Goal: Task Accomplishment & Management: Manage account settings

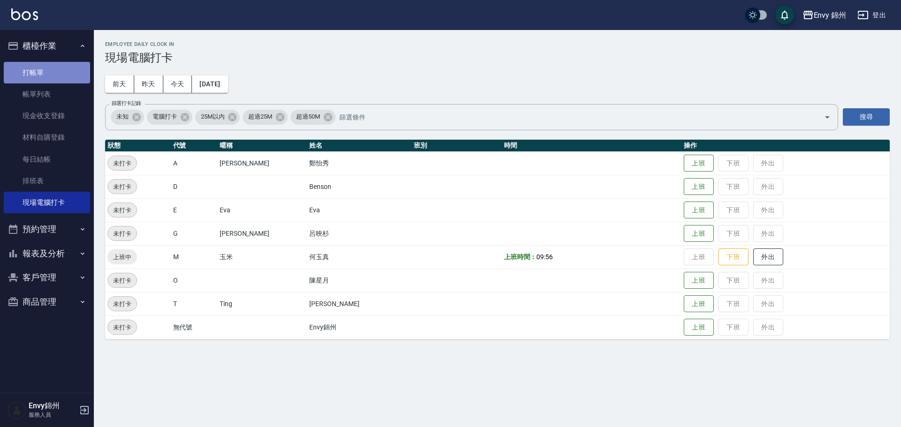
click at [19, 67] on link "打帳單" at bounding box center [47, 73] width 86 height 22
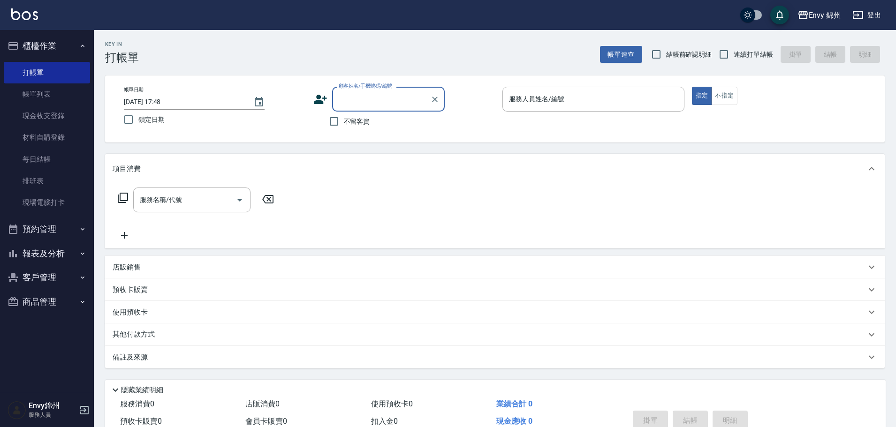
click at [361, 124] on span "不留客資" at bounding box center [357, 122] width 26 height 10
click at [344, 124] on input "不留客資" at bounding box center [334, 122] width 20 height 20
checkbox input "true"
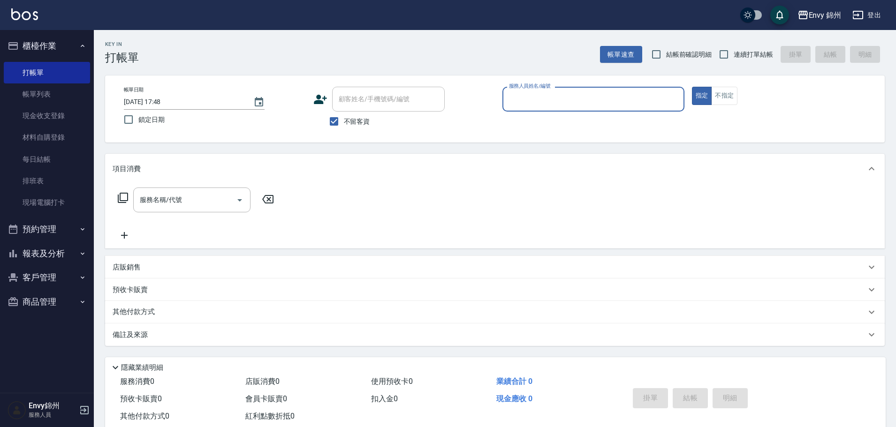
drag, startPoint x: 727, startPoint y: 99, endPoint x: 625, endPoint y: 110, distance: 102.5
click at [727, 98] on button "不指定" at bounding box center [724, 96] width 26 height 18
click at [550, 94] on input "服務人員姓名/編號" at bounding box center [594, 99] width 174 height 16
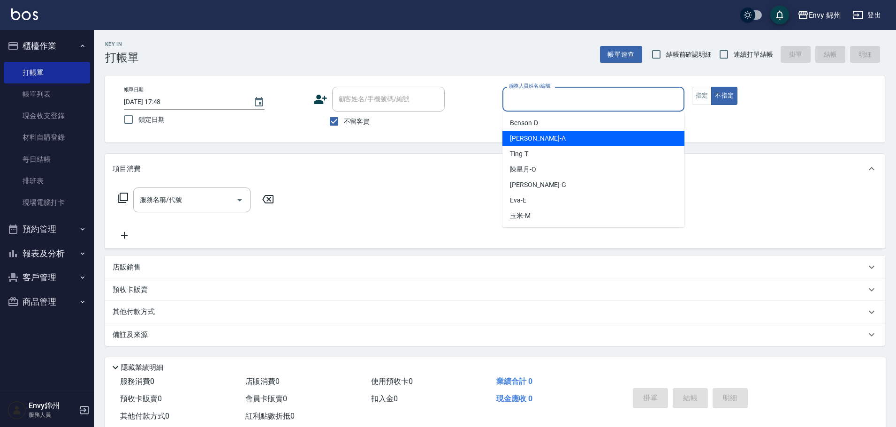
click at [548, 139] on div "[PERSON_NAME]" at bounding box center [593, 138] width 182 height 15
type input "[PERSON_NAME]-A"
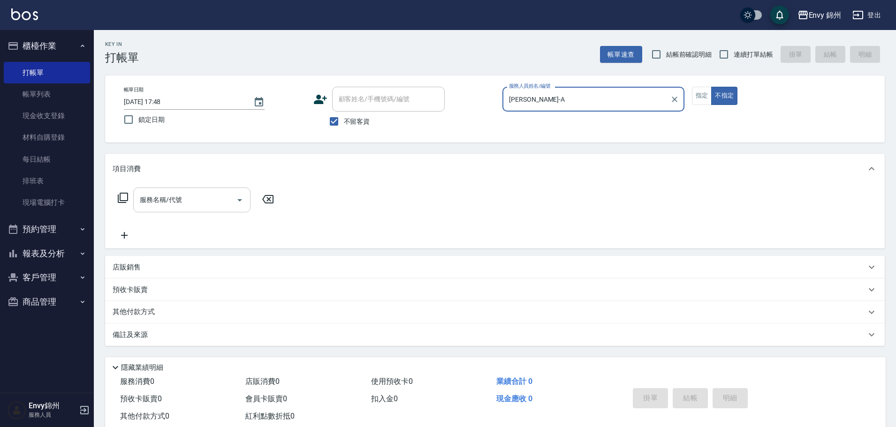
click at [187, 205] on input "服務名稱/代號" at bounding box center [184, 200] width 95 height 16
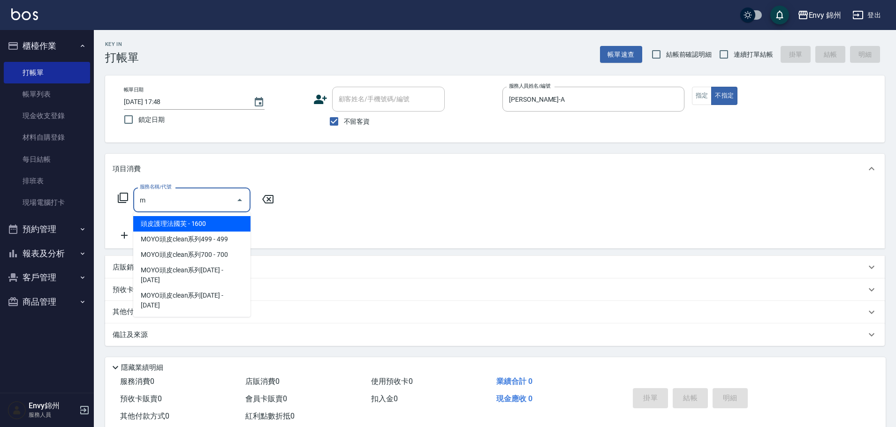
click at [212, 238] on span "MOYO頭皮clean系列499 - 499" at bounding box center [191, 239] width 117 height 15
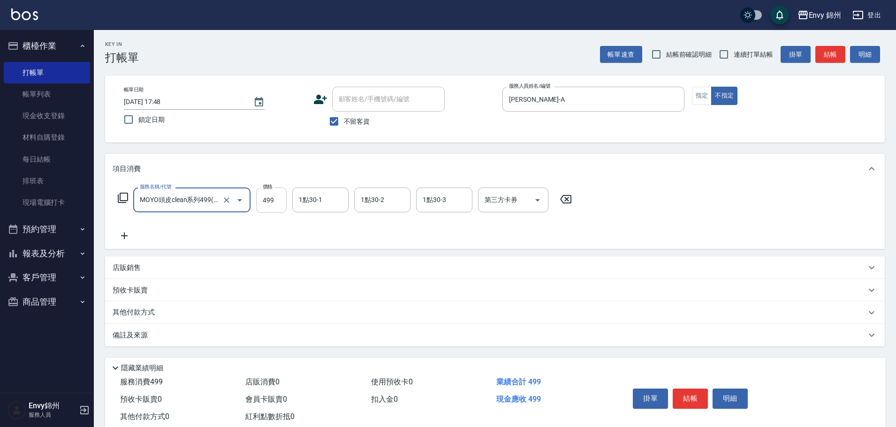
type input "MOYO頭皮clean系列499(405)"
click at [276, 205] on input "499" at bounding box center [271, 200] width 30 height 25
drag, startPoint x: 231, startPoint y: 203, endPoint x: 227, endPoint y: 201, distance: 4.8
click at [227, 201] on button "Clear" at bounding box center [226, 200] width 13 height 13
type input "0"
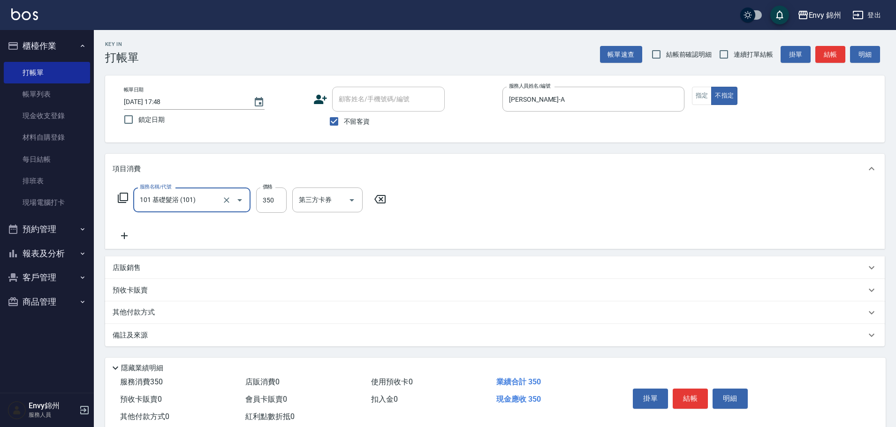
type input "101 基礎髮浴 (101)"
click at [236, 200] on icon "Open" at bounding box center [239, 200] width 11 height 11
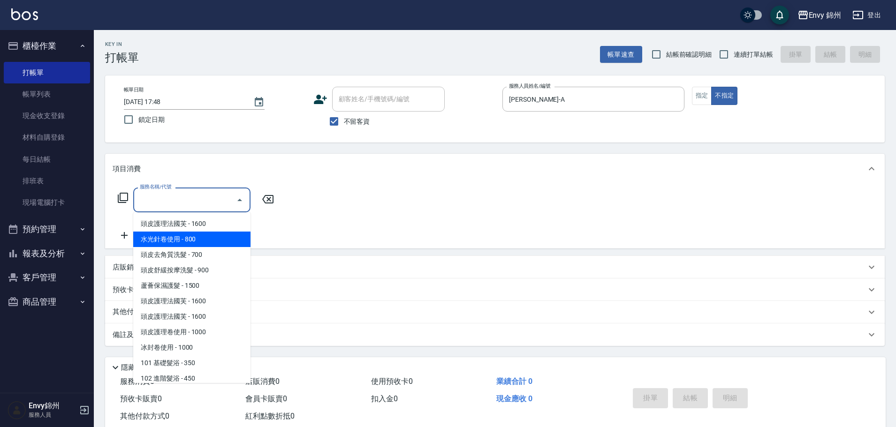
type input "0"
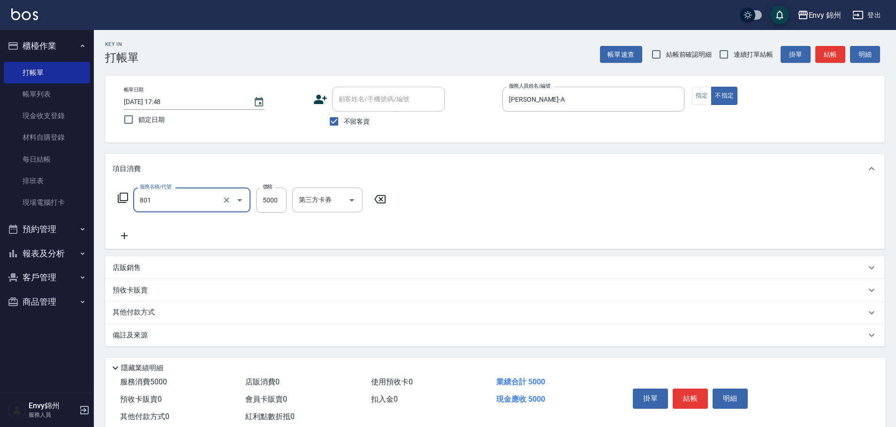
type input "801 接髮(801)"
type input "6000"
click at [305, 202] on div "互助1格給1點(60元)-1 互助1格給1點(60元)-1" at bounding box center [320, 200] width 56 height 25
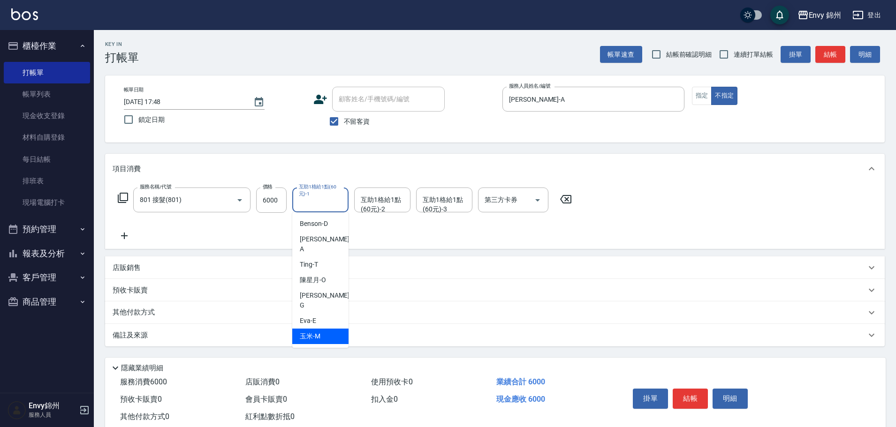
click at [325, 329] on div "玉米 -M" at bounding box center [320, 336] width 56 height 15
type input "玉米-M"
click at [362, 204] on div "互助1格給1點(60元)-2 互助1格給1點(60元)-2" at bounding box center [382, 200] width 56 height 25
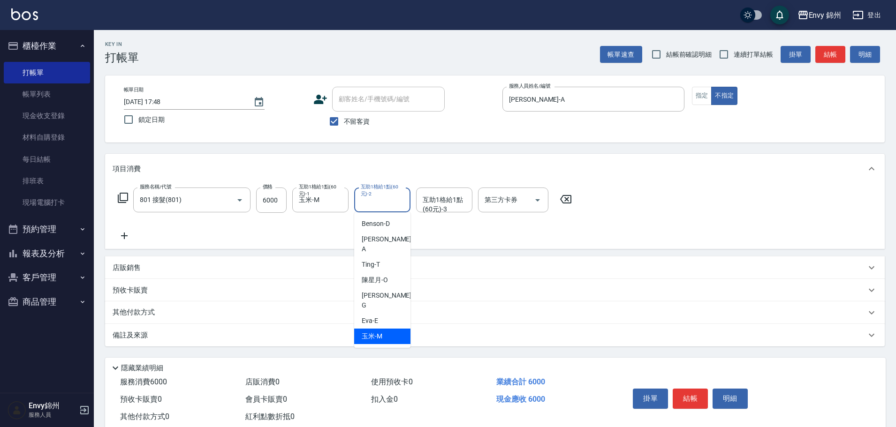
click at [387, 329] on div "玉米 -M" at bounding box center [382, 336] width 56 height 15
type input "玉米-M"
click at [438, 200] on div "互助1格給1點(60元)-3 互助1格給1點(60元)-3" at bounding box center [444, 200] width 56 height 25
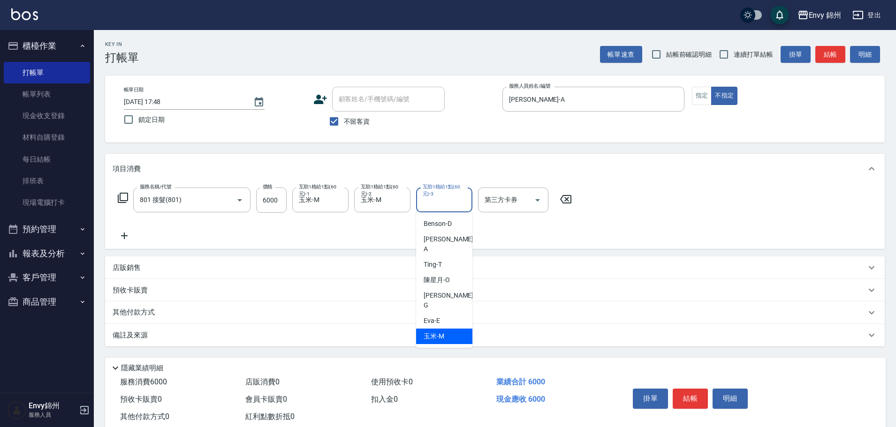
click at [446, 329] on div "玉米 -M" at bounding box center [444, 336] width 56 height 15
type input "玉米-M"
click at [270, 350] on div "Key In 打帳單 帳單速查 結帳前確認明細 連續打單結帳 掛單 結帳 明細 帳單日期 [DATE] 17:48 鎖定日期 顧客姓名/手機號碼/編號 顧客姓…" at bounding box center [495, 239] width 802 height 418
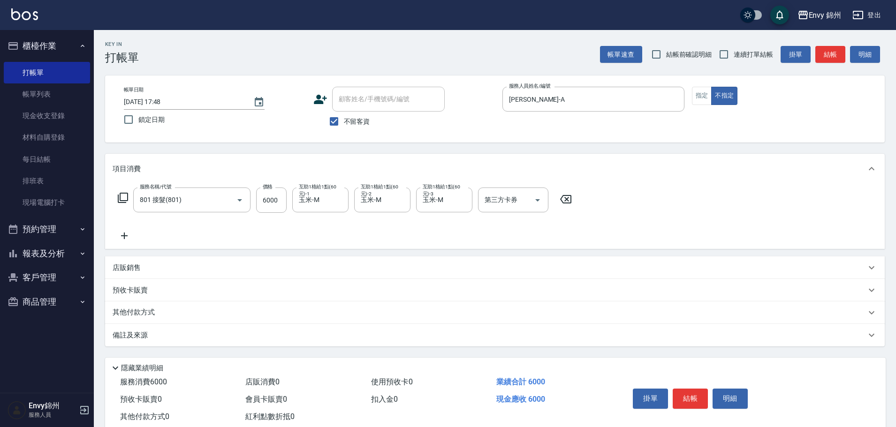
click at [272, 339] on div "備註及來源" at bounding box center [489, 336] width 753 height 10
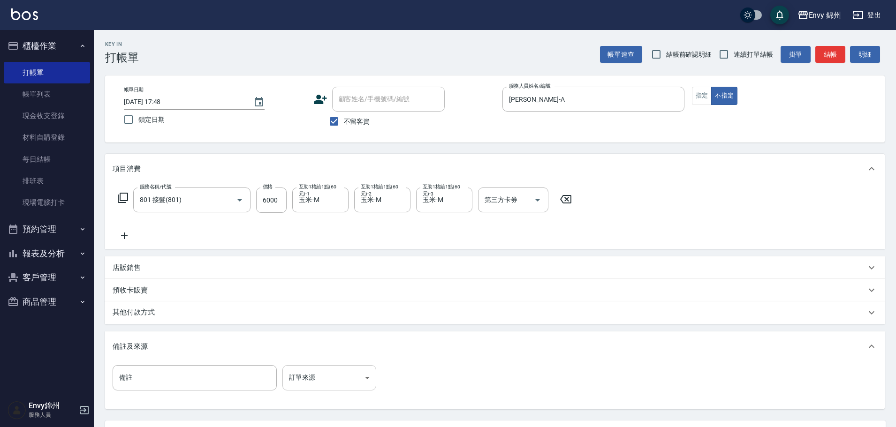
click at [324, 371] on body "Envy 錦州 登出 櫃檯作業 打帳單 帳單列表 現金收支登錄 材料自購登錄 每日結帳 排班表 現場電腦打卡 預約管理 預約管理 單日預約紀錄 單週預約紀錄 …" at bounding box center [448, 255] width 896 height 511
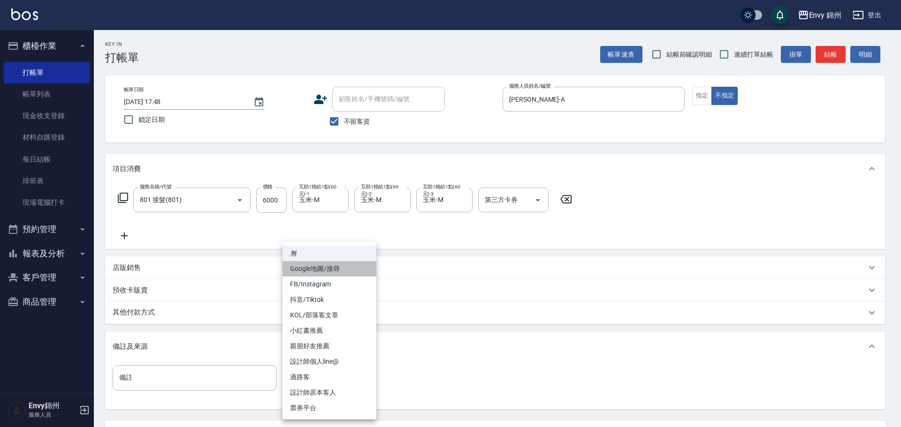
click at [315, 271] on li "Google地圖/搜尋" at bounding box center [329, 268] width 94 height 15
type input "Google地圖/搜尋"
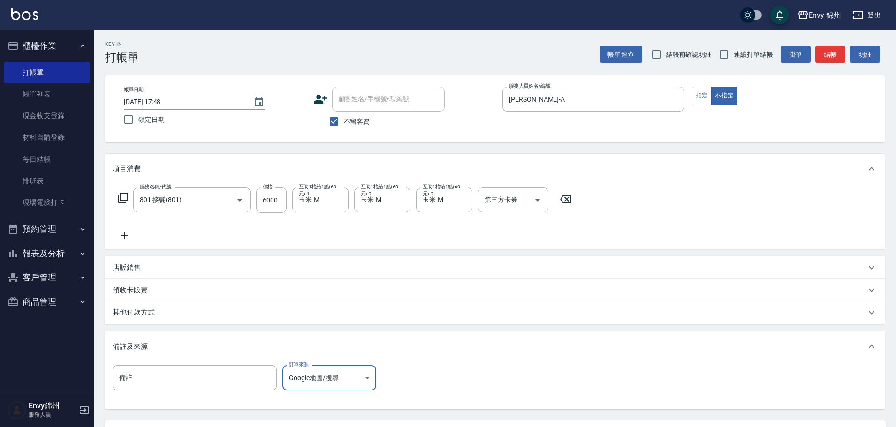
scroll to position [88, 0]
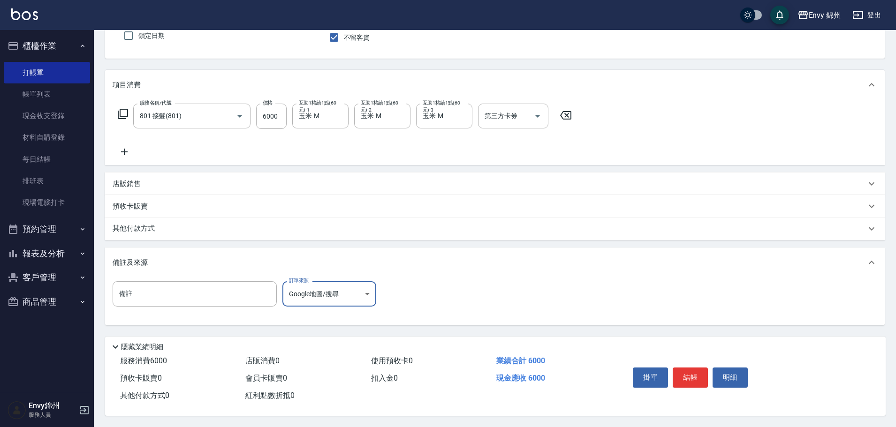
click at [161, 226] on div "其他付款方式" at bounding box center [489, 229] width 753 height 10
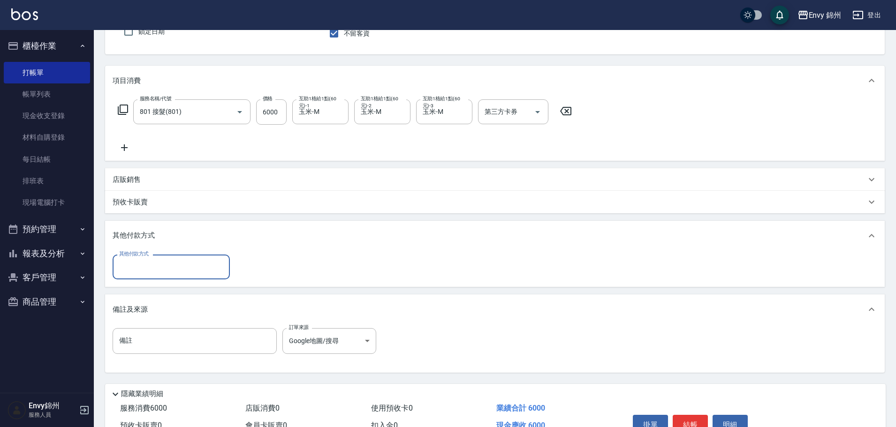
scroll to position [0, 0]
click at [175, 269] on input "其他付款方式" at bounding box center [171, 267] width 109 height 16
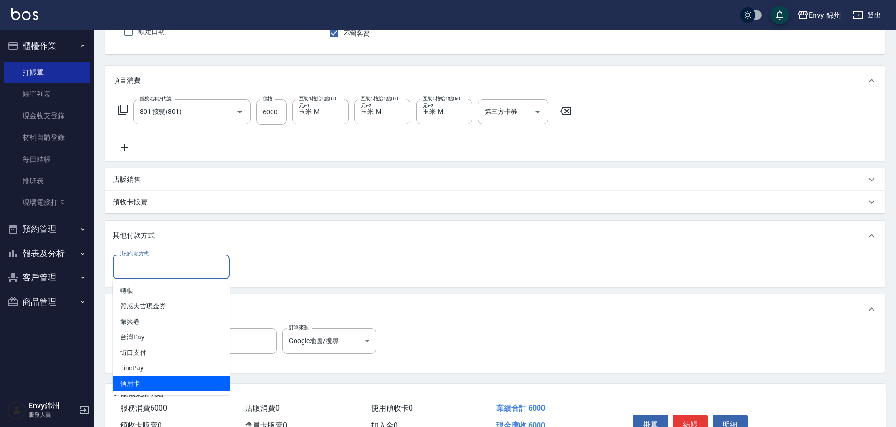
click at [166, 384] on span "信用卡" at bounding box center [171, 383] width 117 height 15
type input "信用卡"
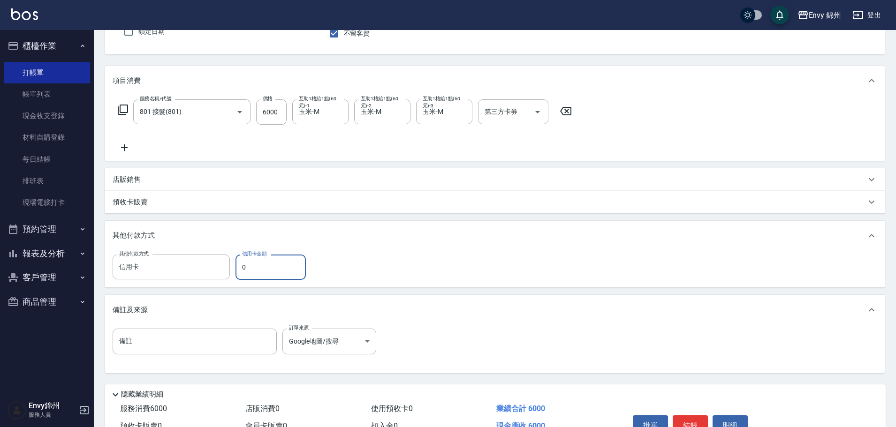
drag, startPoint x: 250, startPoint y: 269, endPoint x: 241, endPoint y: 269, distance: 9.4
click at [241, 269] on input "0" at bounding box center [270, 267] width 70 height 25
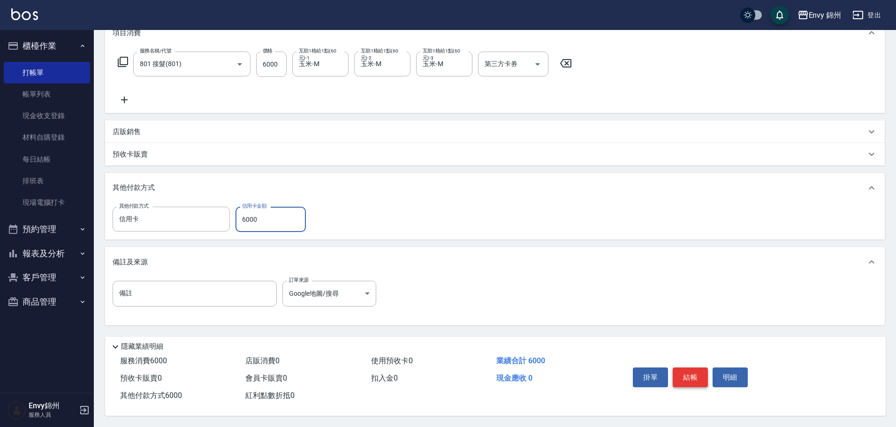
type input "6000"
click at [700, 368] on button "結帳" at bounding box center [690, 378] width 35 height 20
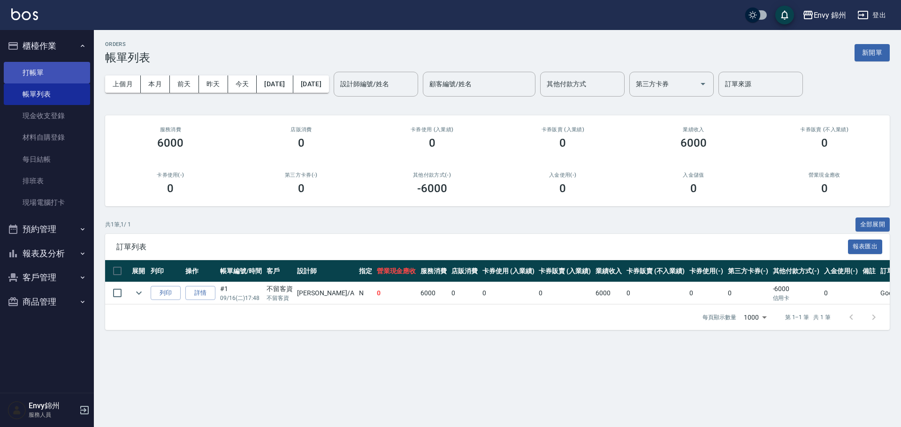
click at [32, 75] on link "打帳單" at bounding box center [47, 73] width 86 height 22
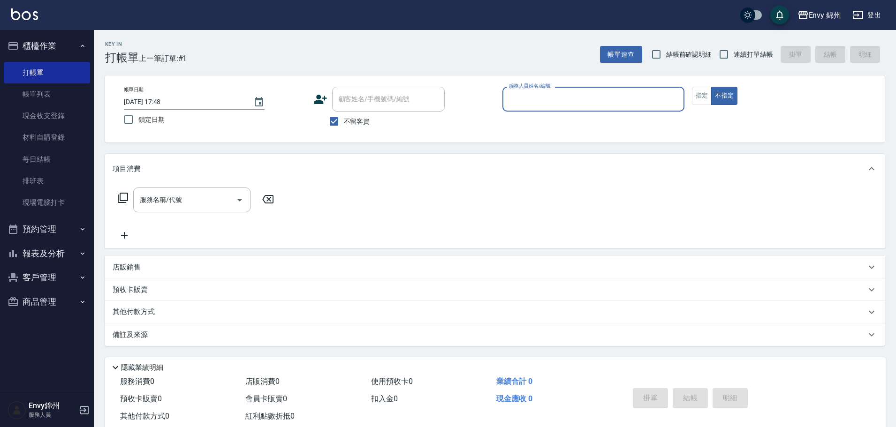
click at [345, 121] on span "不留客資" at bounding box center [357, 122] width 26 height 10
click at [344, 121] on input "不留客資" at bounding box center [334, 122] width 20 height 20
checkbox input "false"
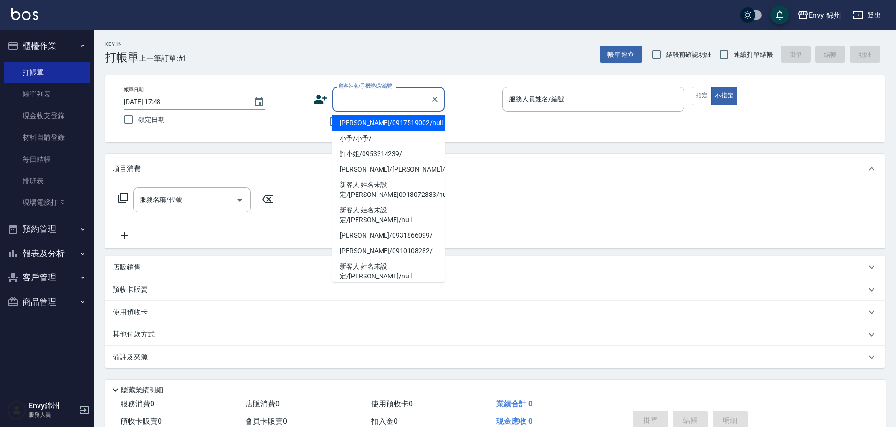
click at [376, 97] on div "顧客姓名/手機號碼/編號 顧客姓名/手機號碼/編號" at bounding box center [388, 99] width 113 height 25
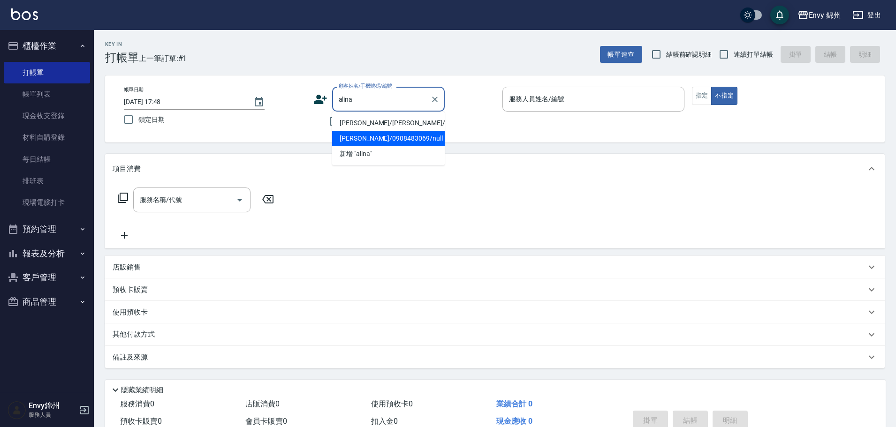
click at [377, 146] on li "[PERSON_NAME]/0908483069/null" at bounding box center [388, 138] width 113 height 15
type input "[PERSON_NAME]/0908483069/null"
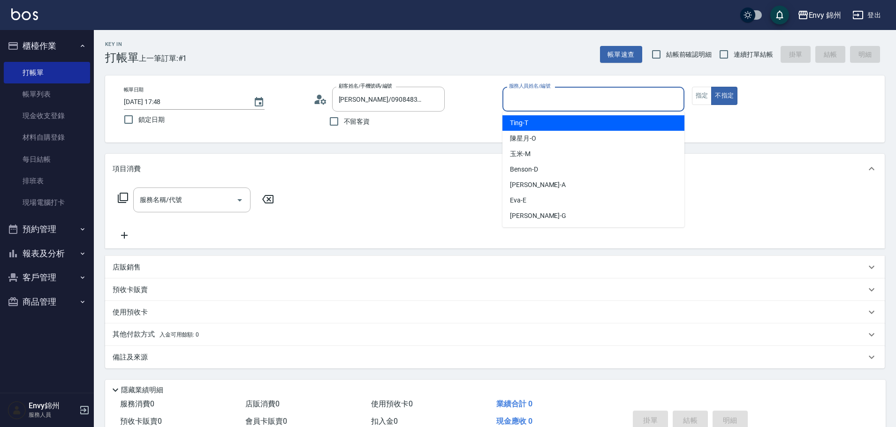
click at [531, 102] on input "服務人員姓名/編號" at bounding box center [594, 99] width 174 height 16
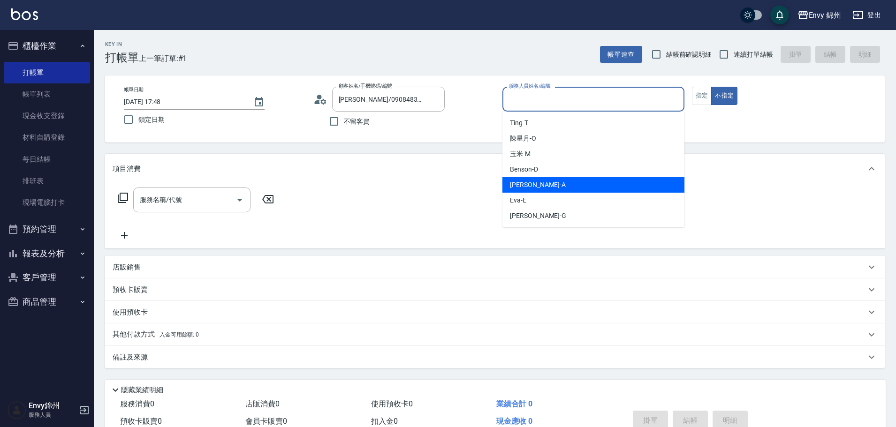
click at [541, 186] on div "[PERSON_NAME]" at bounding box center [593, 184] width 182 height 15
type input "[PERSON_NAME]-A"
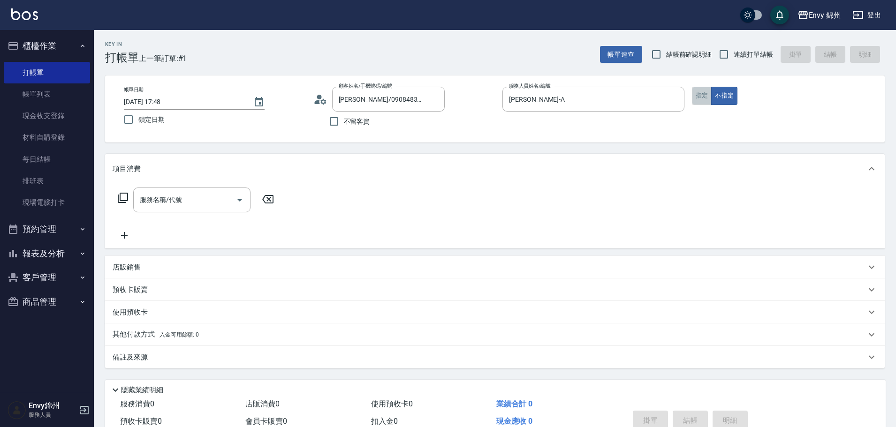
click at [702, 95] on button "指定" at bounding box center [702, 96] width 20 height 18
click at [217, 206] on input "服務名稱/代號" at bounding box center [184, 200] width 95 height 16
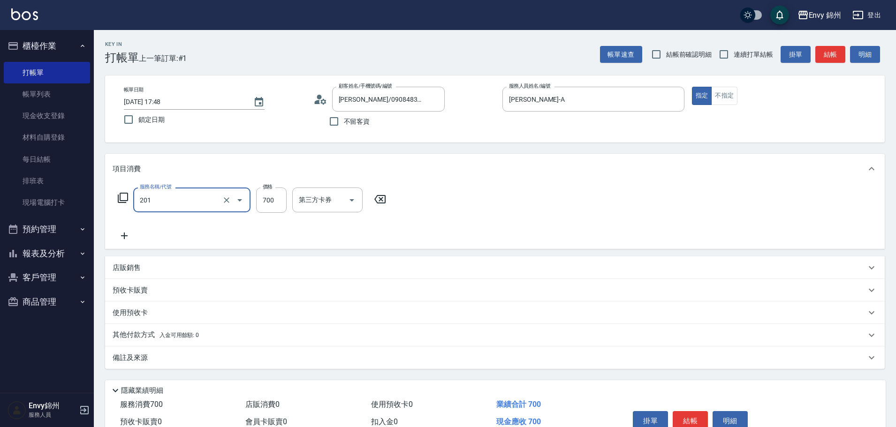
type input "201 剪髮(201)"
type input "1200"
click at [226, 360] on div "備註及來源" at bounding box center [489, 358] width 753 height 10
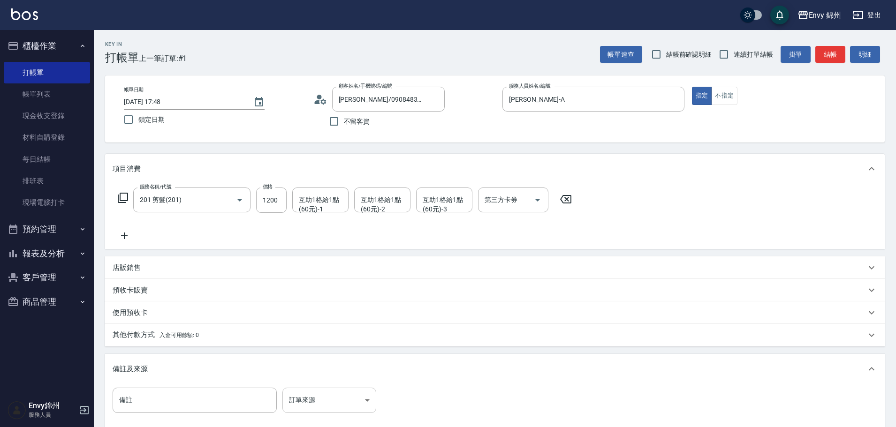
click at [302, 394] on body "Envy 錦州 登出 櫃檯作業 打帳單 帳單列表 現金收支登錄 材料自購登錄 每日結帳 排班表 現場電腦打卡 預約管理 預約管理 單日預約紀錄 單週預約紀錄 …" at bounding box center [448, 267] width 896 height 534
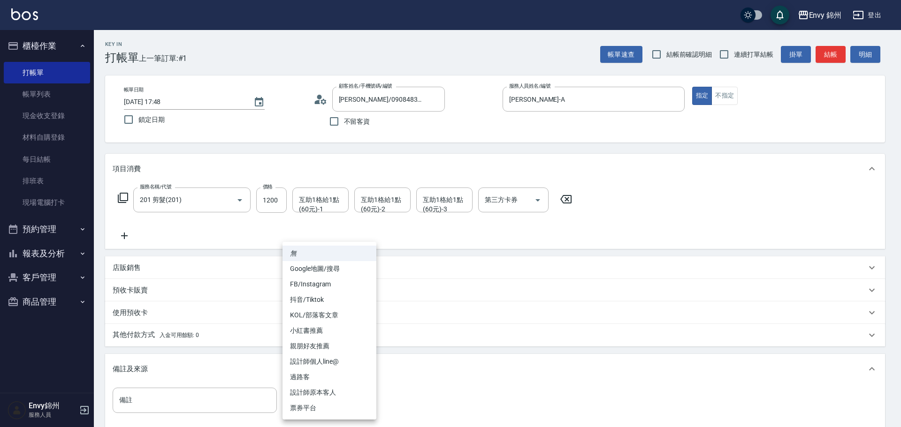
click at [318, 393] on li "設計師原本客人" at bounding box center [329, 392] width 94 height 15
type input "設計師原本客人"
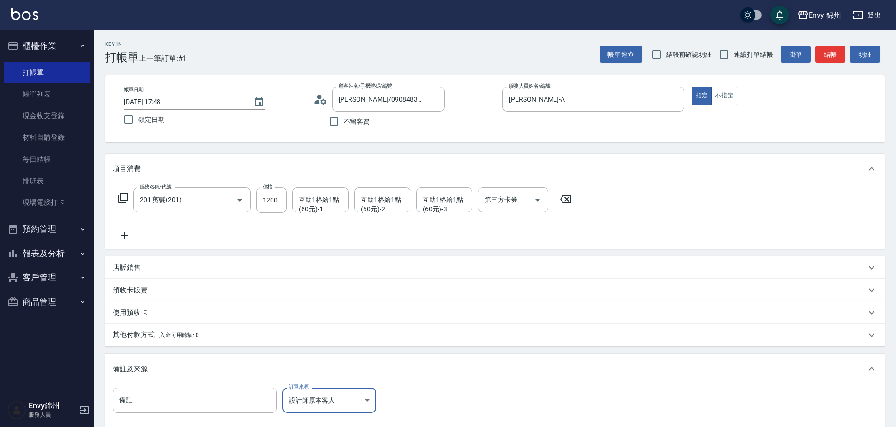
scroll to position [111, 0]
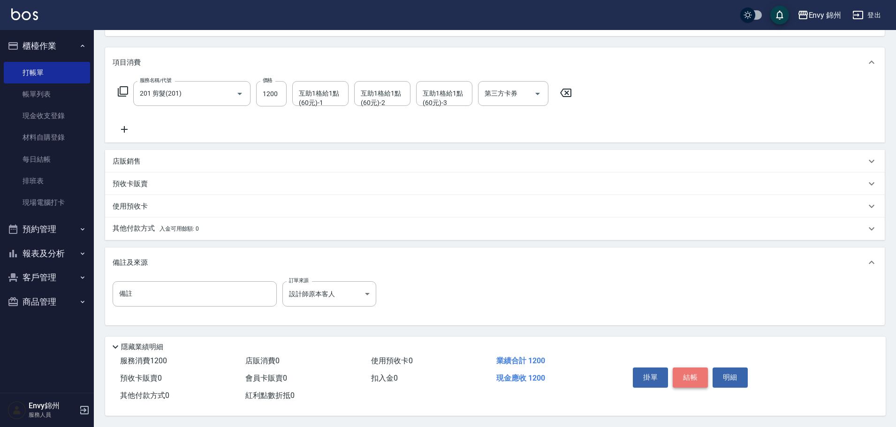
click at [693, 375] on button "結帳" at bounding box center [690, 378] width 35 height 20
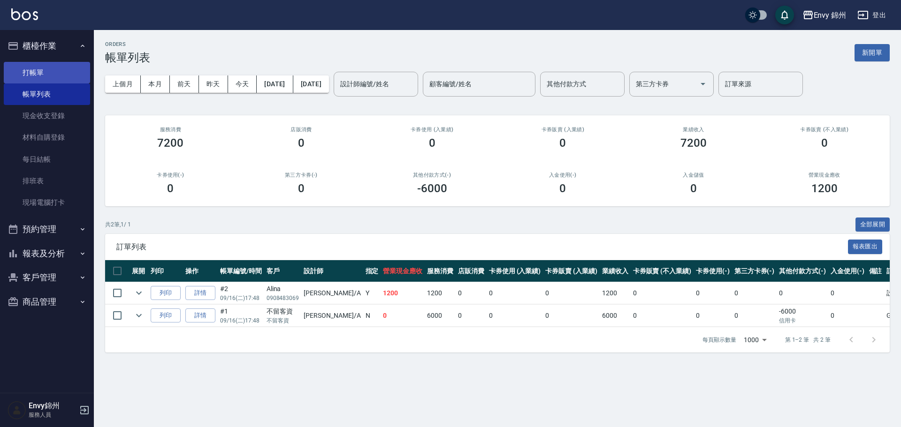
click at [21, 70] on link "打帳單" at bounding box center [47, 73] width 86 height 22
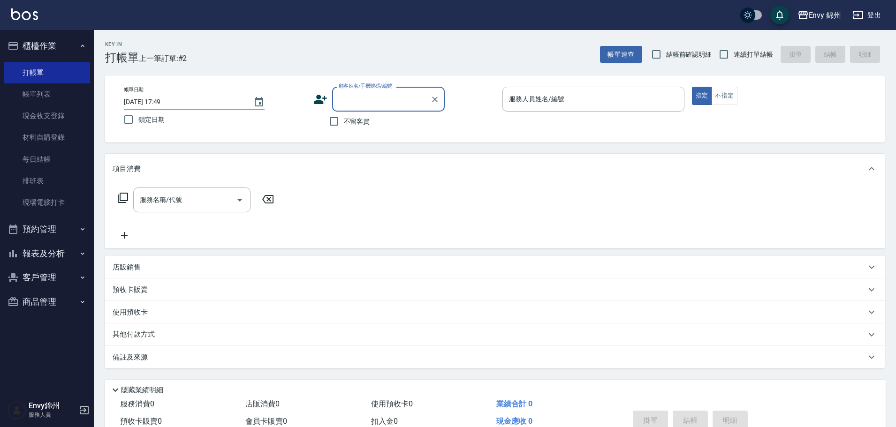
type input "x"
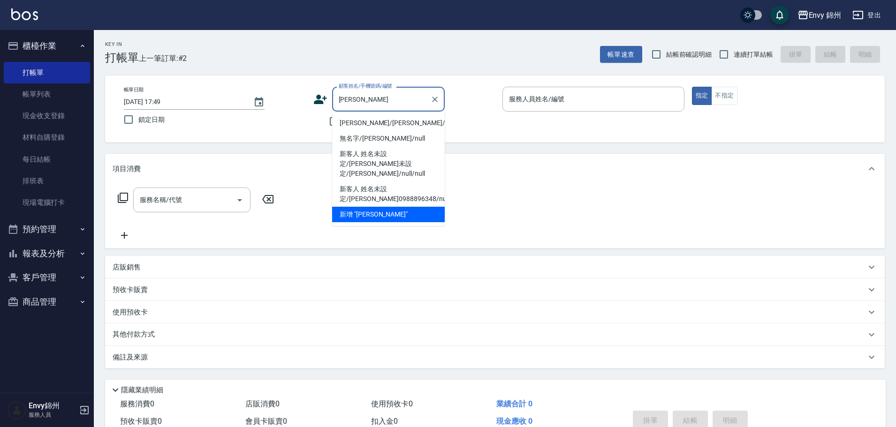
click at [396, 124] on li "[PERSON_NAME]/[PERSON_NAME]/null" at bounding box center [388, 122] width 113 height 15
type input "[PERSON_NAME]/[PERSON_NAME]/null"
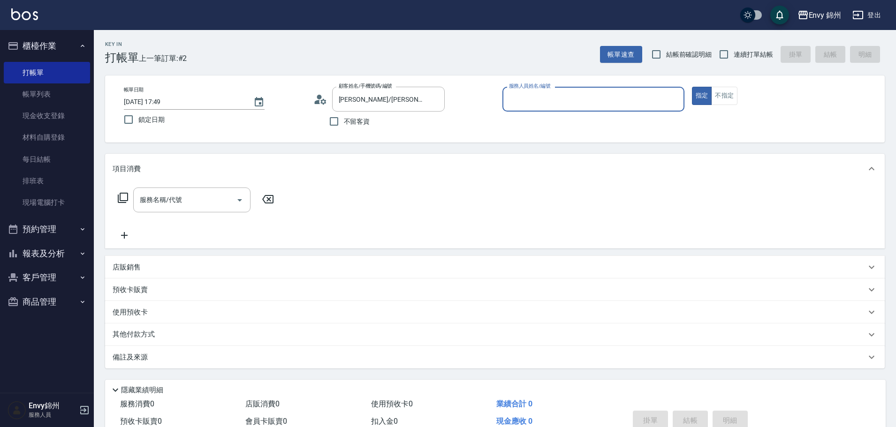
type input "[PERSON_NAME]-A"
click at [199, 219] on div "服務名稱/代號 服務名稱/代號" at bounding box center [196, 214] width 167 height 53
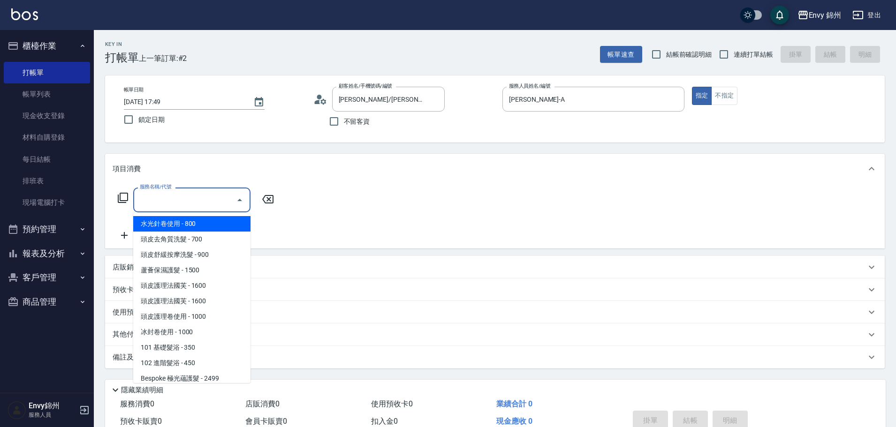
click at [200, 208] on input "服務名稱/代號" at bounding box center [184, 200] width 95 height 16
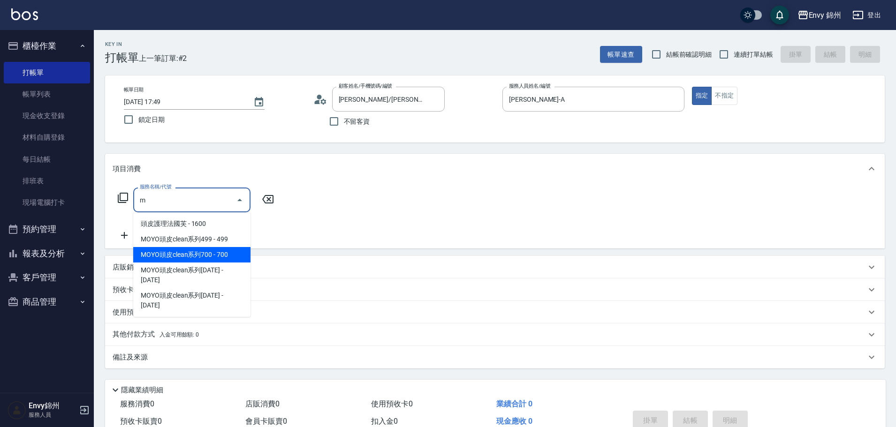
click at [207, 239] on span "MOYO頭皮clean系列499 - 499" at bounding box center [191, 239] width 117 height 15
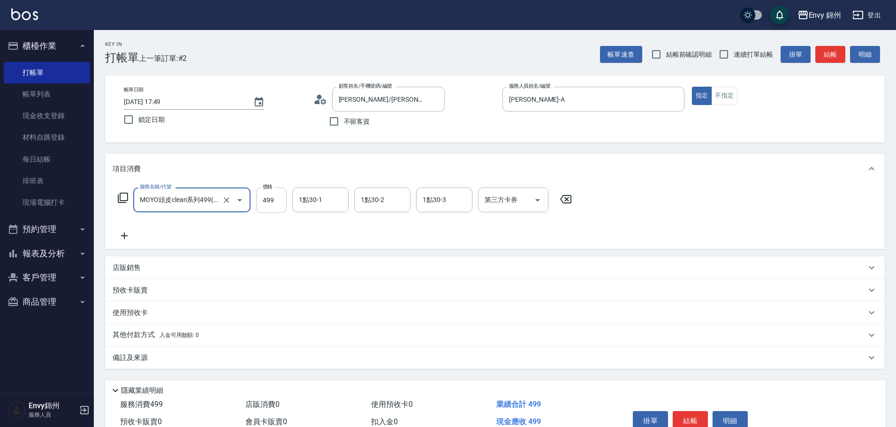
type input "MOYO頭皮clean系列499(405)"
type input "699"
click at [320, 201] on div "1點30-1 1點30-1" at bounding box center [320, 200] width 56 height 25
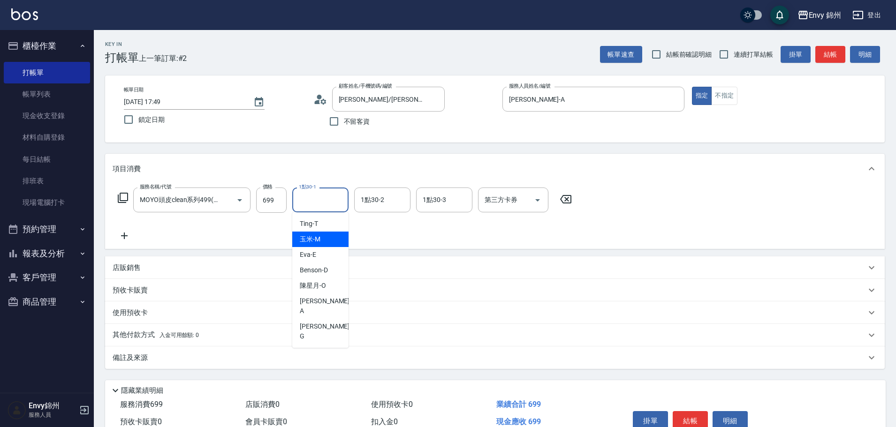
click at [317, 240] on span "玉米 -M" at bounding box center [310, 240] width 21 height 10
type input "玉米-M"
click at [253, 364] on div "備註及來源" at bounding box center [495, 358] width 780 height 23
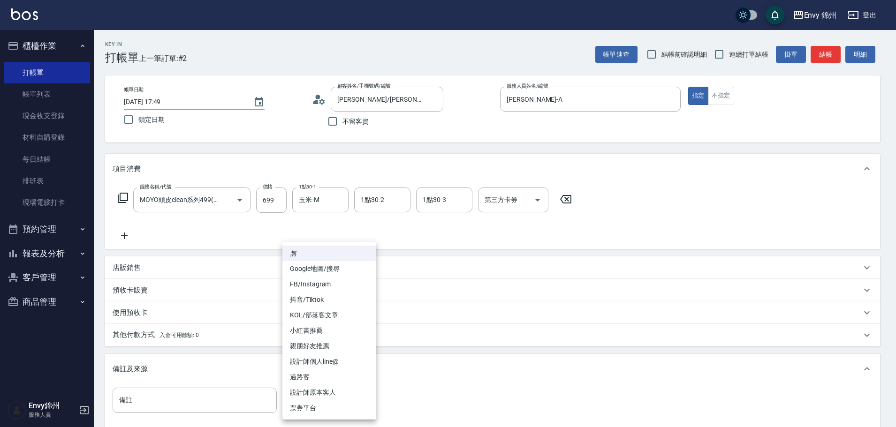
click at [335, 395] on body "Envy 錦州 登出 櫃檯作業 打帳單 帳單列表 現金收支登錄 材料自購登錄 每日結帳 排班表 現場電腦打卡 預約管理 預約管理 單日預約紀錄 單週預約紀錄 …" at bounding box center [448, 267] width 896 height 534
click at [335, 392] on li "設計師原本客人" at bounding box center [329, 392] width 94 height 15
type input "設計師原本客人"
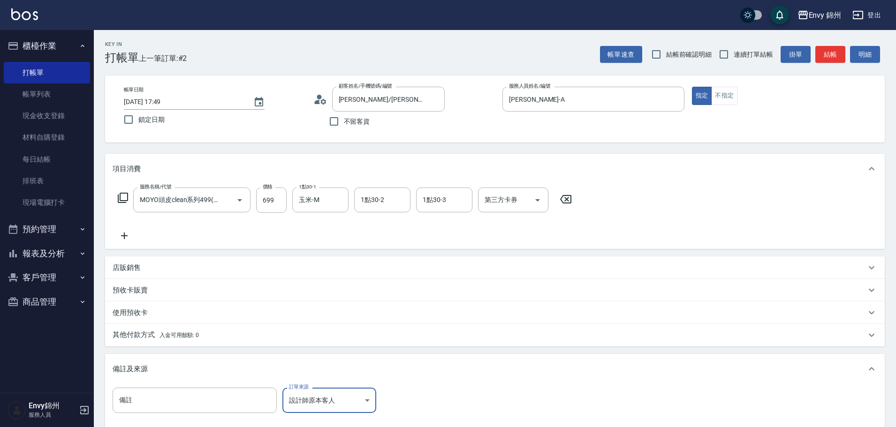
scroll to position [111, 0]
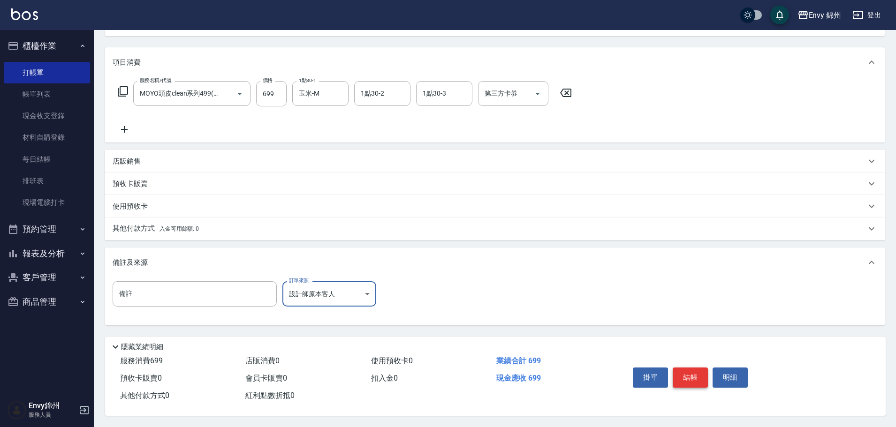
click at [691, 380] on button "結帳" at bounding box center [690, 378] width 35 height 20
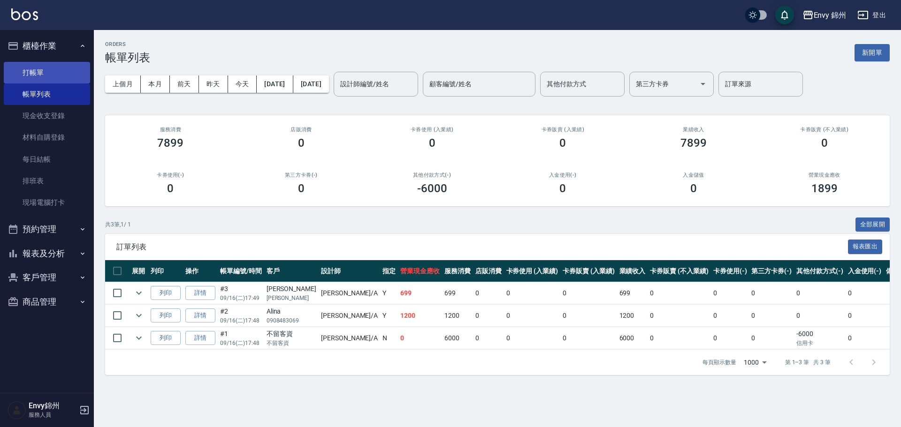
click at [57, 71] on link "打帳單" at bounding box center [47, 73] width 86 height 22
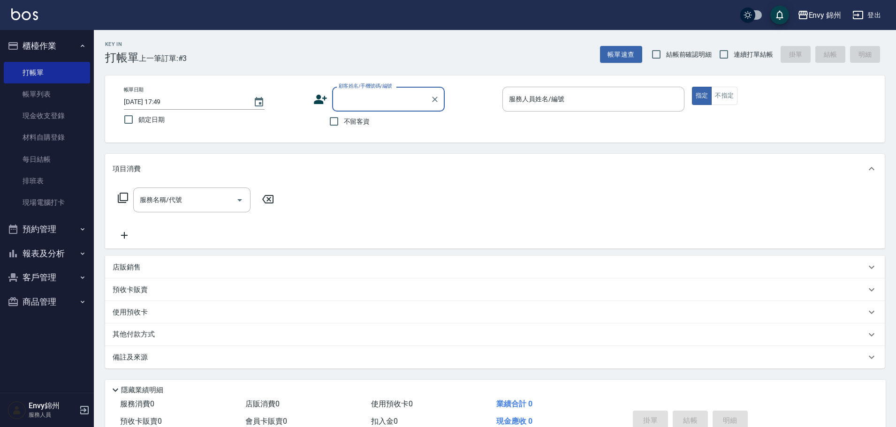
click at [359, 114] on div "顧客姓名/手機號碼/編號 顧客姓名/手機號碼/編號 不留客資" at bounding box center [404, 109] width 182 height 45
click at [359, 120] on span "不留客資" at bounding box center [357, 122] width 26 height 10
click at [344, 120] on input "不留客資" at bounding box center [334, 122] width 20 height 20
checkbox input "true"
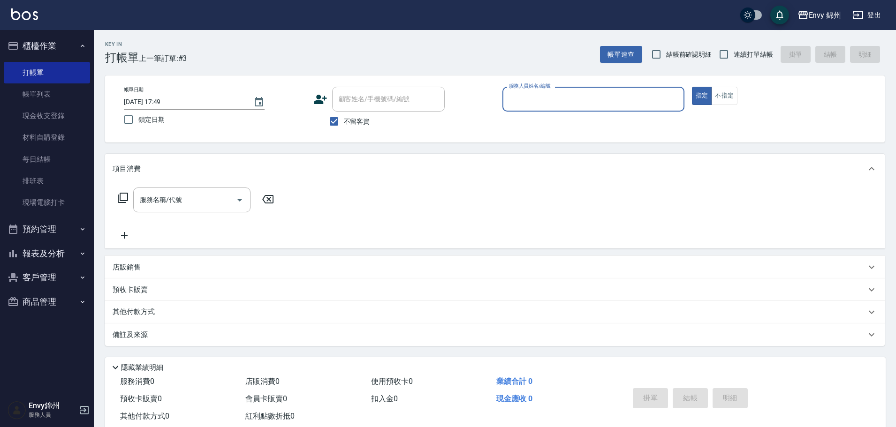
click at [534, 100] on input "服務人員姓名/編號" at bounding box center [594, 99] width 174 height 16
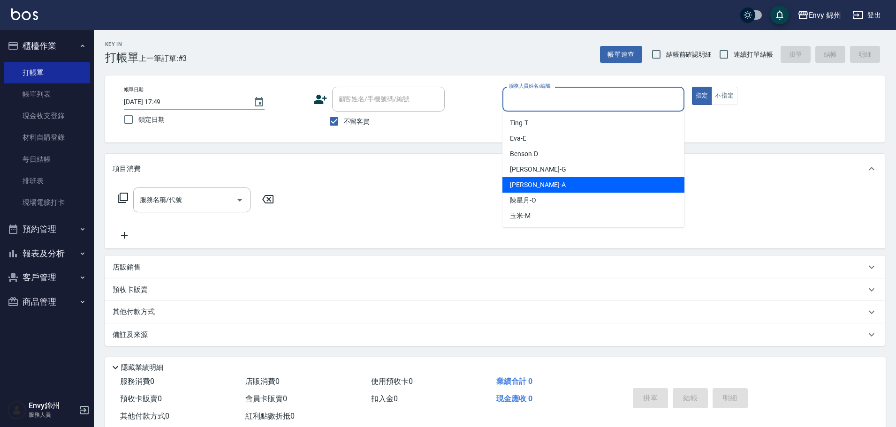
click at [536, 187] on div "[PERSON_NAME]" at bounding box center [593, 184] width 182 height 15
type input "[PERSON_NAME]-A"
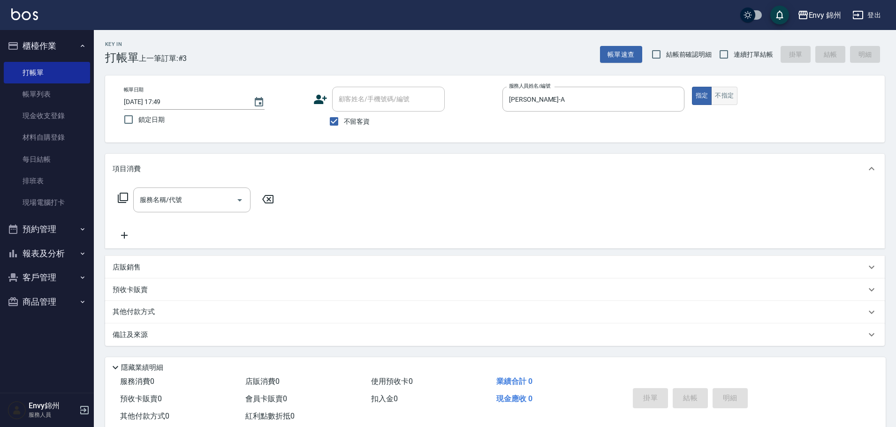
click at [728, 105] on div "帳單日期 [DATE] 17:49 鎖定日期 顧客姓名/手機號碼/編號 顧客姓名/手機號碼/編號 不留客資 服務人員姓名/編號 [PERSON_NAME]-A…" at bounding box center [494, 109] width 757 height 45
click at [726, 98] on button "不指定" at bounding box center [724, 96] width 26 height 18
click at [217, 189] on div "服務名稱/代號" at bounding box center [191, 200] width 117 height 25
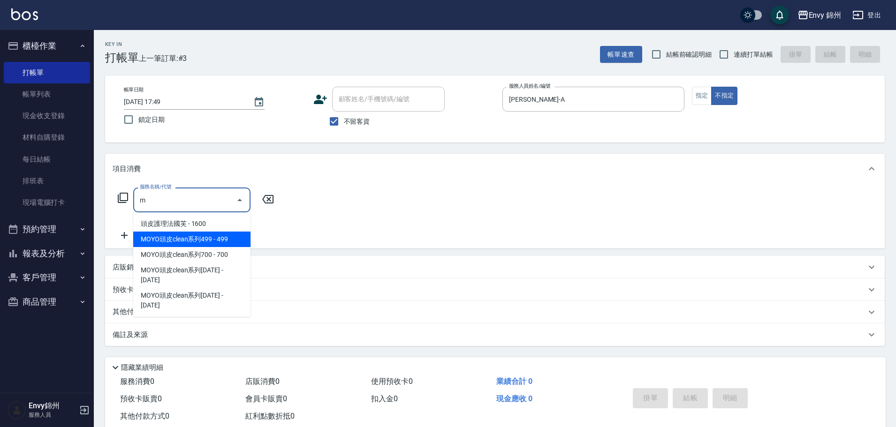
click at [153, 240] on span "MOYO頭皮clean系列499 - 499" at bounding box center [191, 239] width 117 height 15
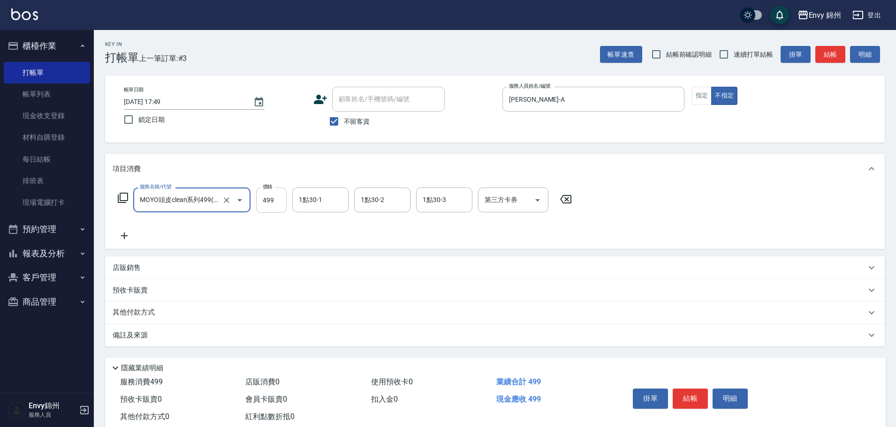
type input "MOYO頭皮clean系列499(405)"
click at [265, 205] on input "499" at bounding box center [271, 200] width 30 height 25
type input "599"
click at [321, 206] on input "1點30-1" at bounding box center [320, 200] width 48 height 16
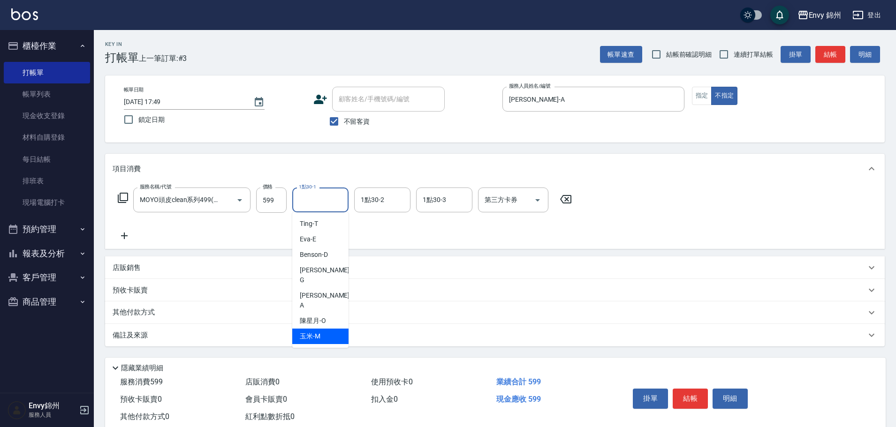
click at [301, 329] on div "玉米 -M" at bounding box center [320, 336] width 56 height 15
type input "玉米-M"
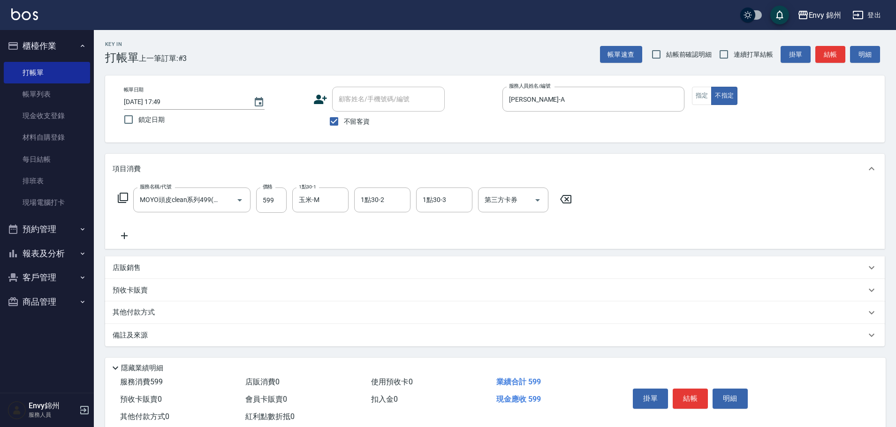
click at [280, 341] on div "備註及來源" at bounding box center [495, 335] width 780 height 23
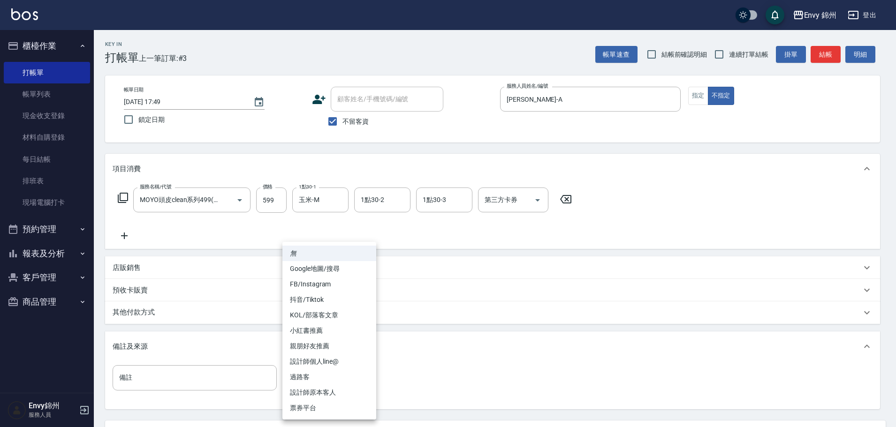
click at [325, 373] on body "Envy 錦州 登出 櫃檯作業 打帳單 帳單列表 現金收支登錄 材料自購登錄 每日結帳 排班表 現場電腦打卡 預約管理 預約管理 單日預約紀錄 單週預約紀錄 …" at bounding box center [448, 255] width 896 height 511
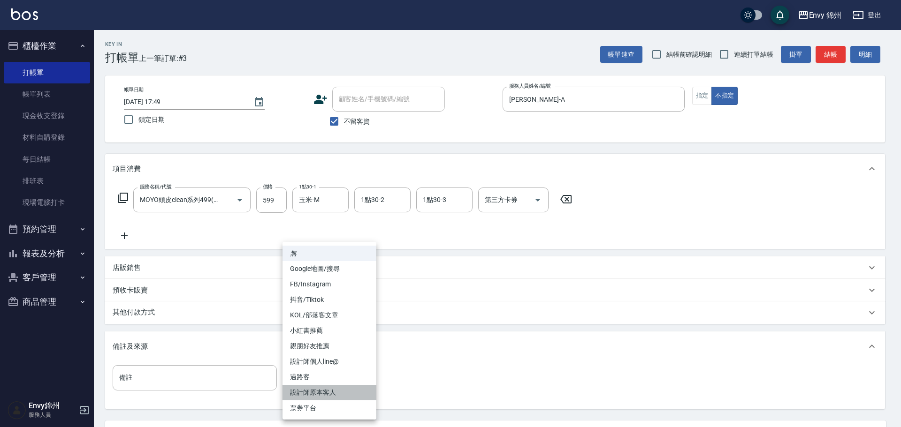
click at [350, 395] on li "設計師原本客人" at bounding box center [329, 392] width 94 height 15
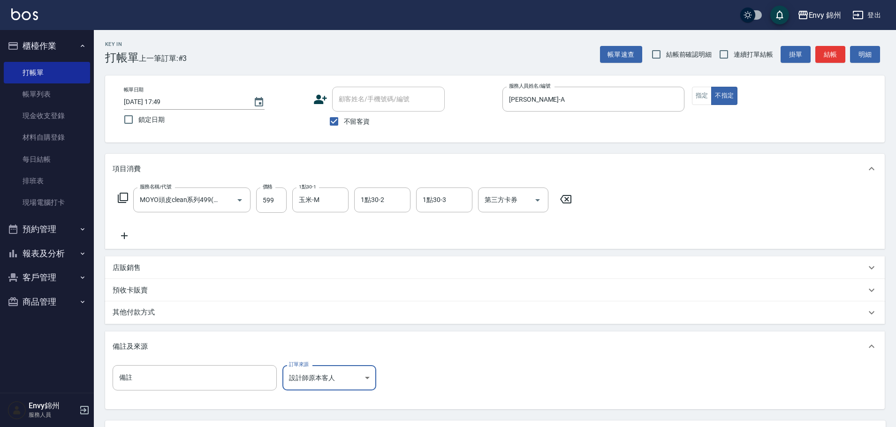
scroll to position [88, 0]
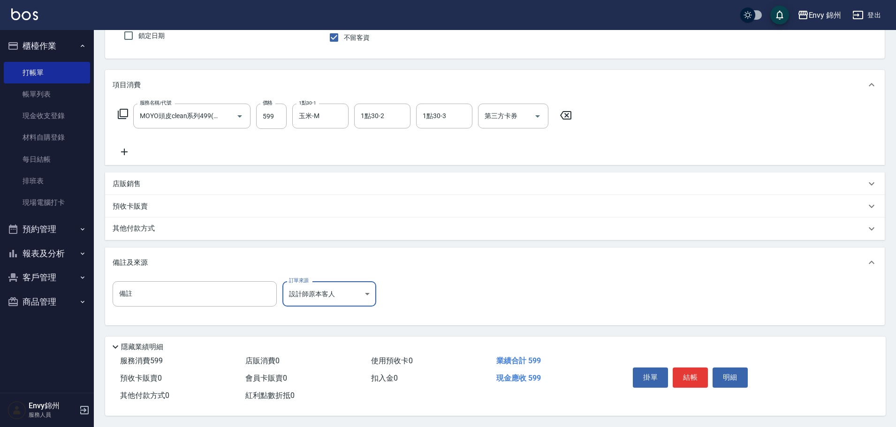
click at [359, 290] on body "Envy 錦州 登出 櫃檯作業 打帳單 帳單列表 現金收支登錄 材料自購登錄 每日結帳 排班表 現場電腦打卡 預約管理 預約管理 單日預約紀錄 單週預約紀錄 …" at bounding box center [448, 171] width 896 height 511
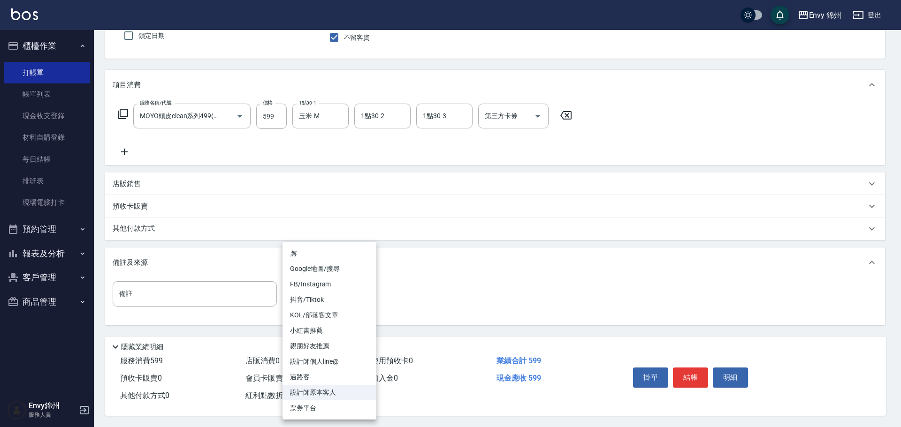
click at [323, 377] on li "過路客" at bounding box center [329, 377] width 94 height 15
type input "過路客"
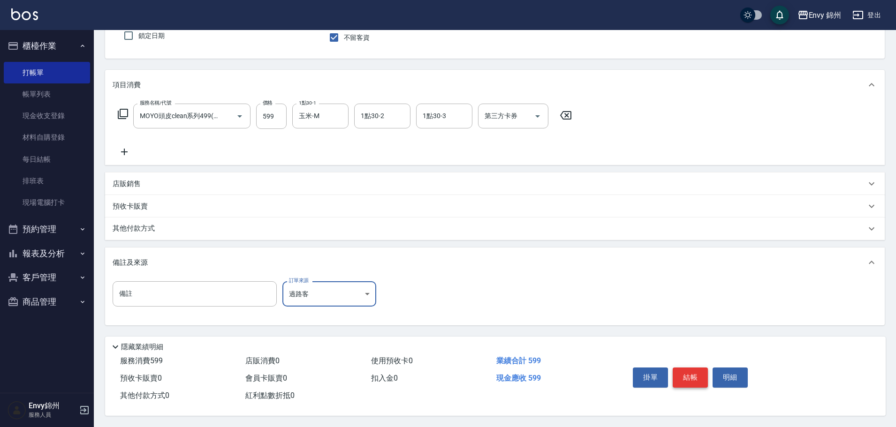
click at [689, 368] on button "結帳" at bounding box center [690, 378] width 35 height 20
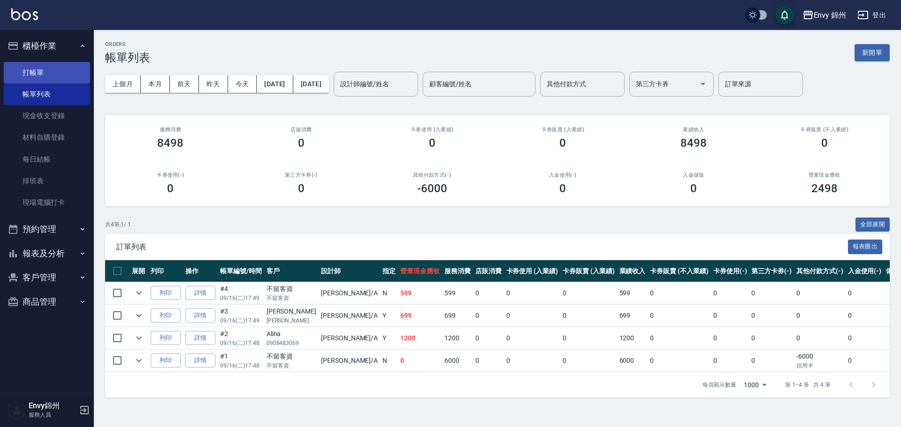
click at [43, 71] on link "打帳單" at bounding box center [47, 73] width 86 height 22
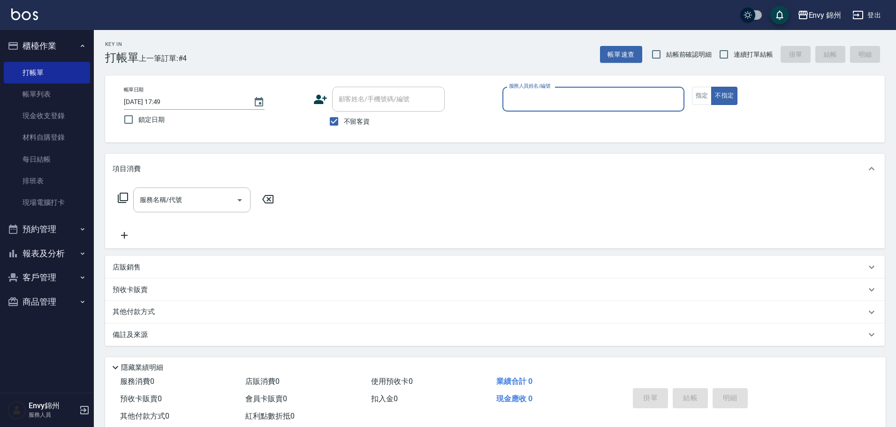
click at [550, 97] on input "服務人員姓名/編號" at bounding box center [594, 99] width 174 height 16
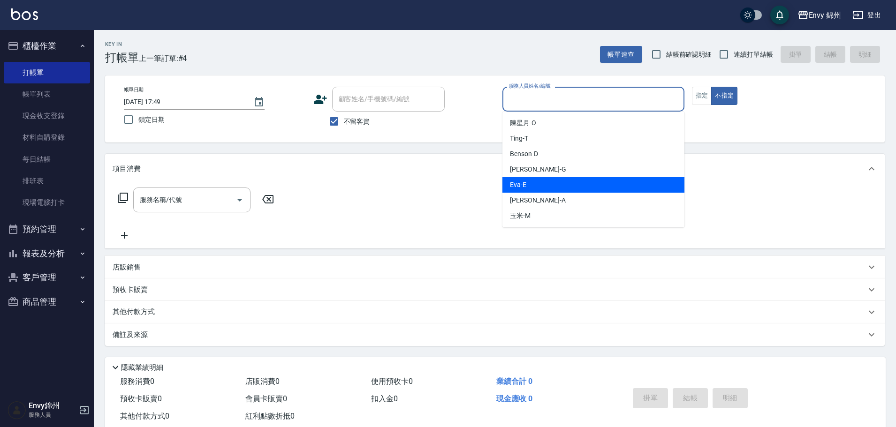
click at [559, 182] on div "[PERSON_NAME]" at bounding box center [593, 184] width 182 height 15
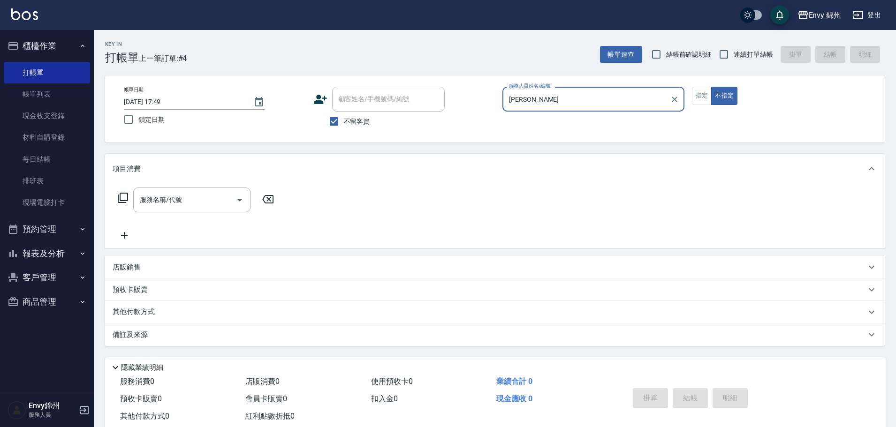
click at [547, 93] on input "[PERSON_NAME]" at bounding box center [586, 99] width 159 height 16
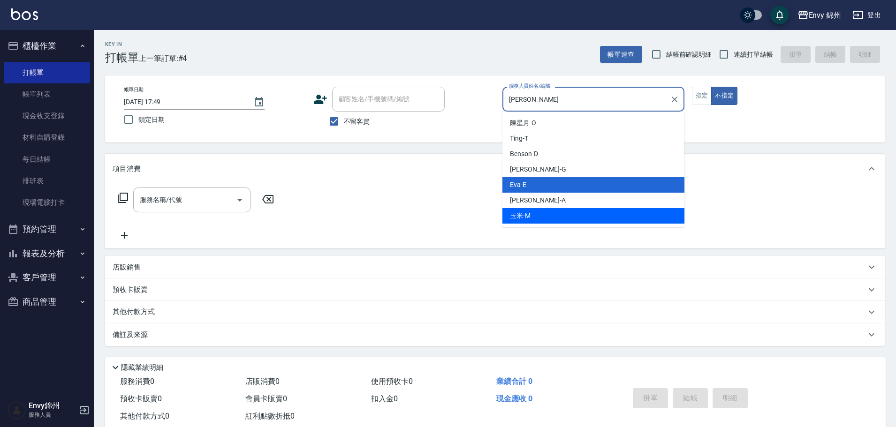
click at [557, 199] on div "[PERSON_NAME]" at bounding box center [593, 200] width 182 height 15
type input "[PERSON_NAME]-A"
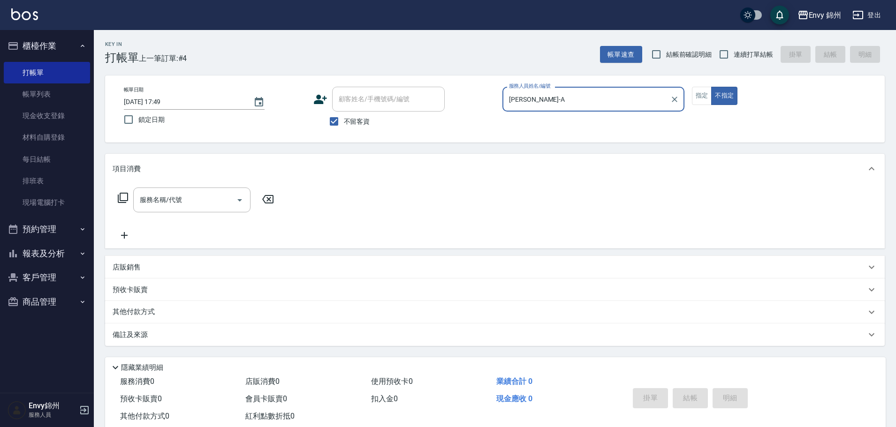
click at [152, 196] on input "服務名稱/代號" at bounding box center [184, 200] width 95 height 16
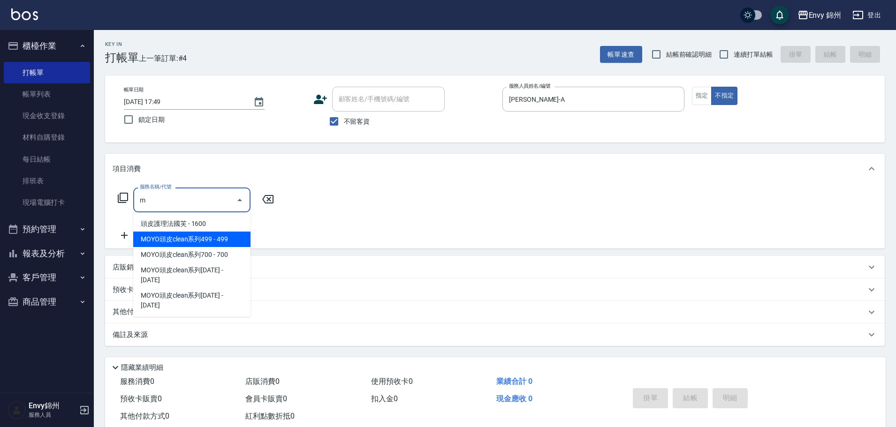
click at [219, 238] on span "MOYO頭皮clean系列499 - 499" at bounding box center [191, 239] width 117 height 15
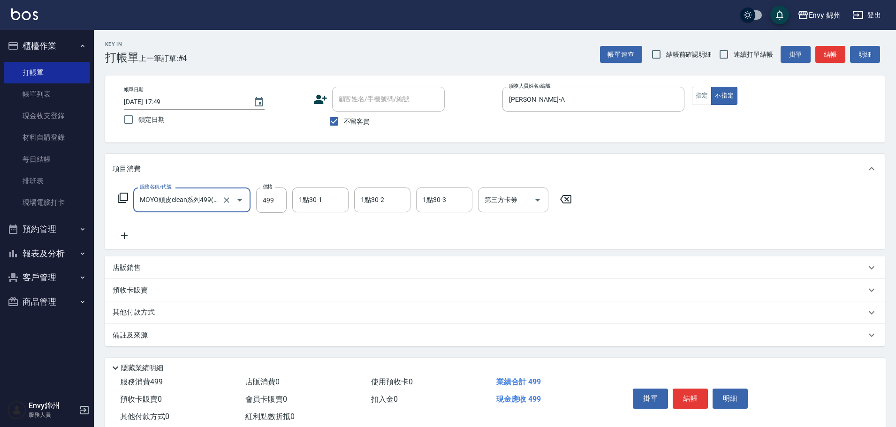
type input "MOYO頭皮clean系列499(405)"
click at [288, 197] on div "服務名稱/代號 MOYO頭皮clean系列499(405) 服務名稱/代號 價格 499 價格 1點30-1 1點30-1 1點30-2 1點30-2 1點3…" at bounding box center [345, 200] width 465 height 25
click at [282, 195] on input "499" at bounding box center [271, 200] width 30 height 25
type input "599"
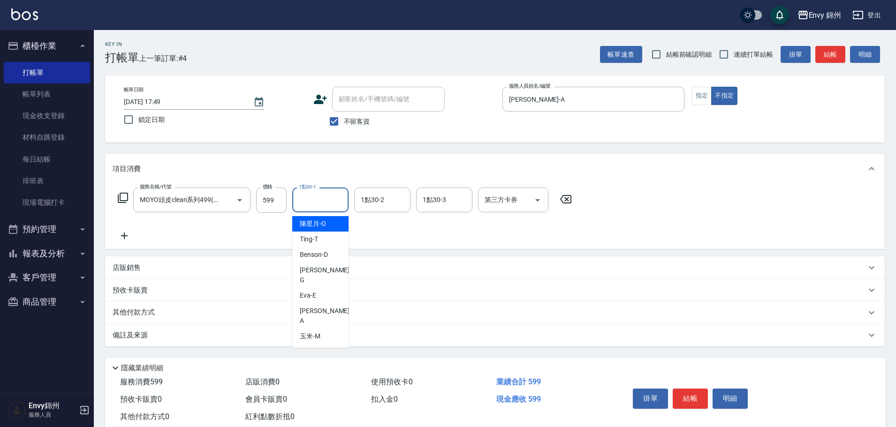
click at [319, 198] on div "1點30-1 1點30-1" at bounding box center [320, 200] width 56 height 25
click at [322, 329] on div "玉米 -M" at bounding box center [320, 336] width 56 height 15
type input "玉米-M"
click at [289, 335] on div "備註及來源" at bounding box center [489, 336] width 753 height 10
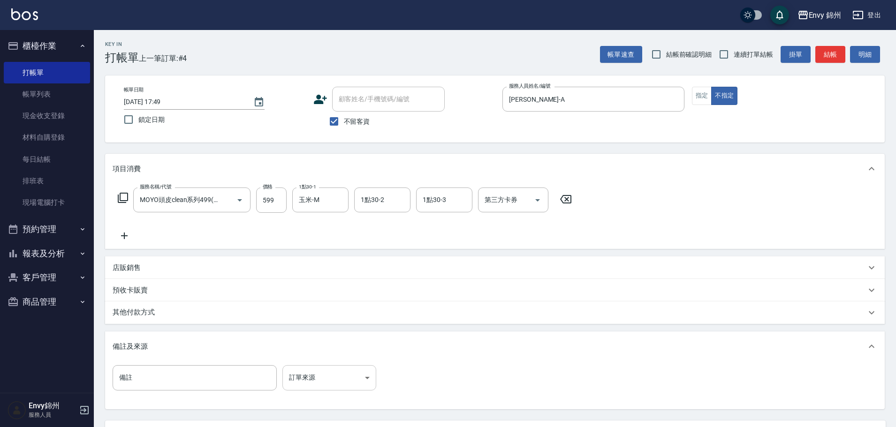
click at [336, 380] on body "Envy 錦州 登出 櫃檯作業 打帳單 帳單列表 現金收支登錄 材料自購登錄 每日結帳 排班表 現場電腦打卡 預約管理 預約管理 單日預約紀錄 單週預約紀錄 …" at bounding box center [448, 255] width 896 height 511
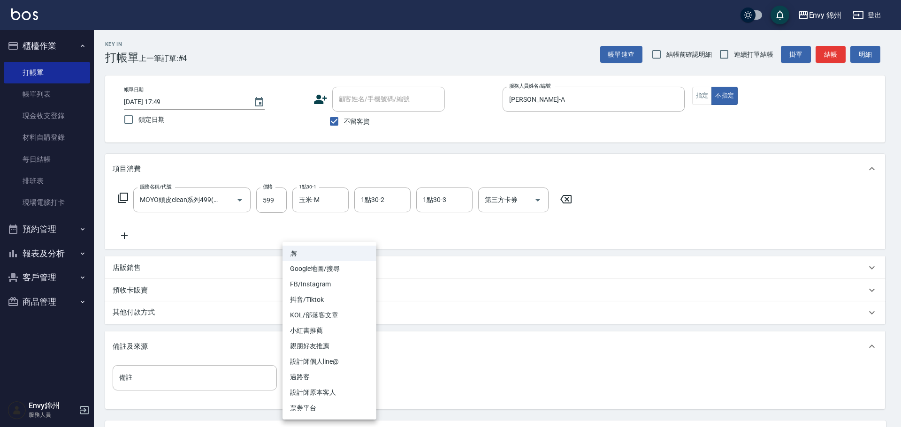
click at [335, 376] on li "過路客" at bounding box center [329, 377] width 94 height 15
type input "過路客"
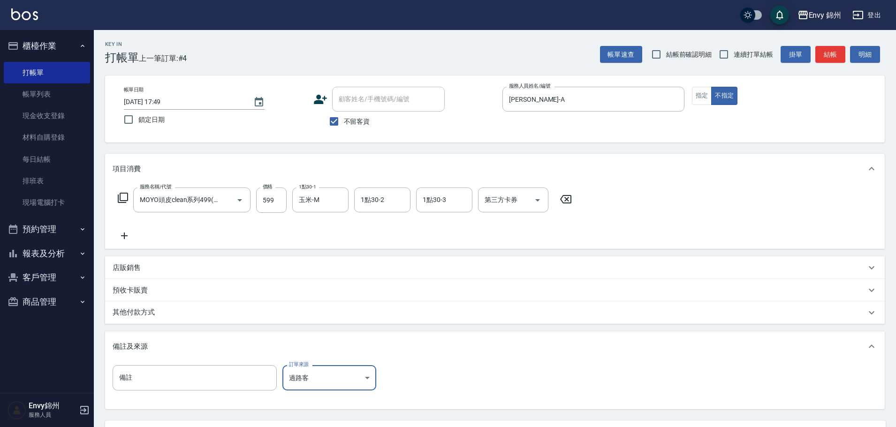
scroll to position [88, 0]
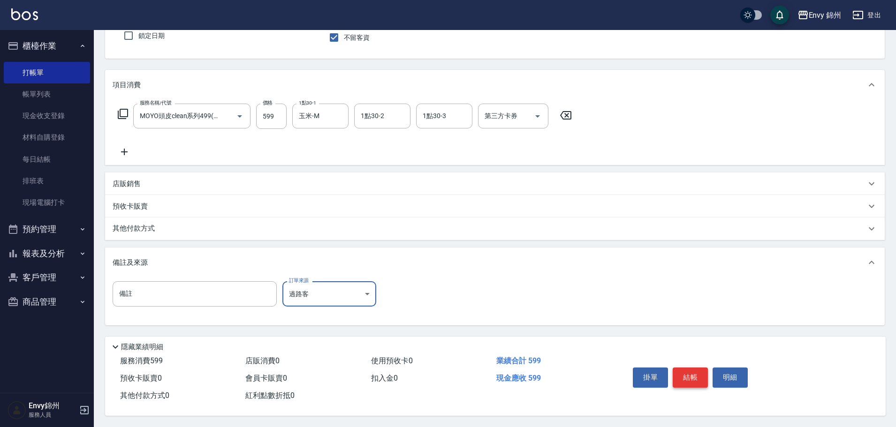
click at [698, 368] on button "結帳" at bounding box center [690, 378] width 35 height 20
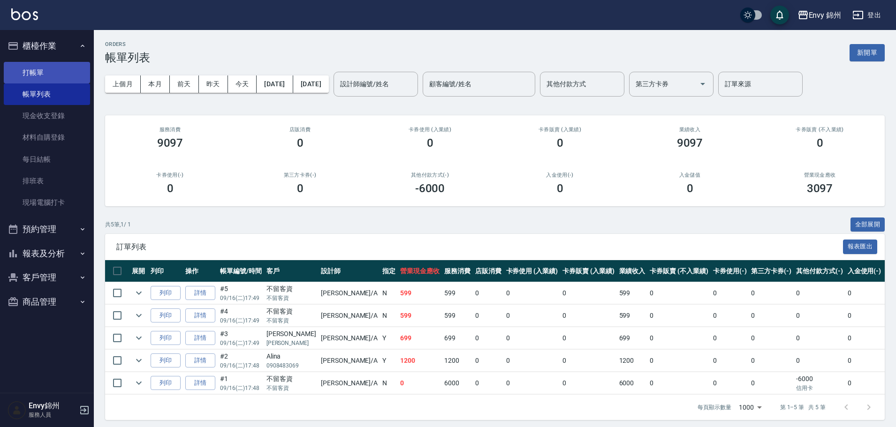
click at [49, 71] on link "打帳單" at bounding box center [47, 73] width 86 height 22
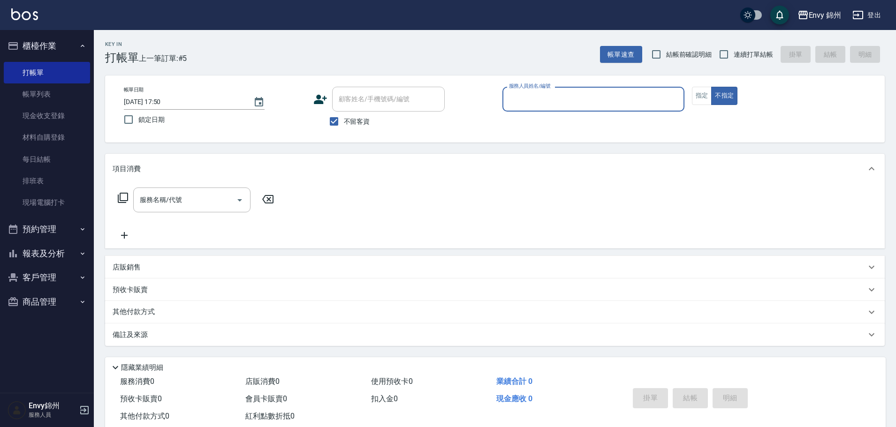
click at [538, 93] on input "服務人員姓名/編號" at bounding box center [594, 99] width 174 height 16
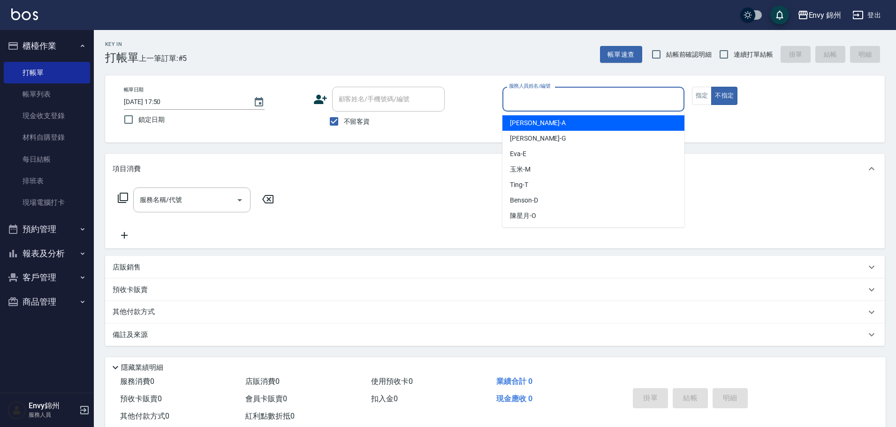
click at [540, 121] on div "[PERSON_NAME]" at bounding box center [593, 122] width 182 height 15
type input "[PERSON_NAME]-A"
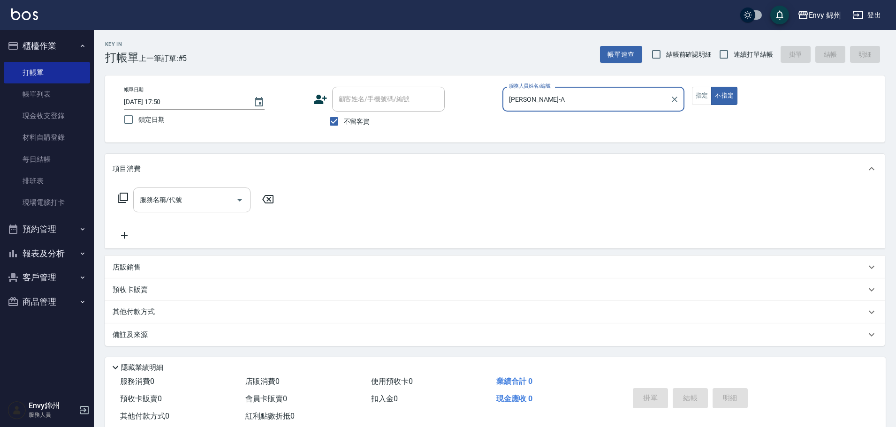
click at [175, 203] on input "服務名稱/代號" at bounding box center [184, 200] width 95 height 16
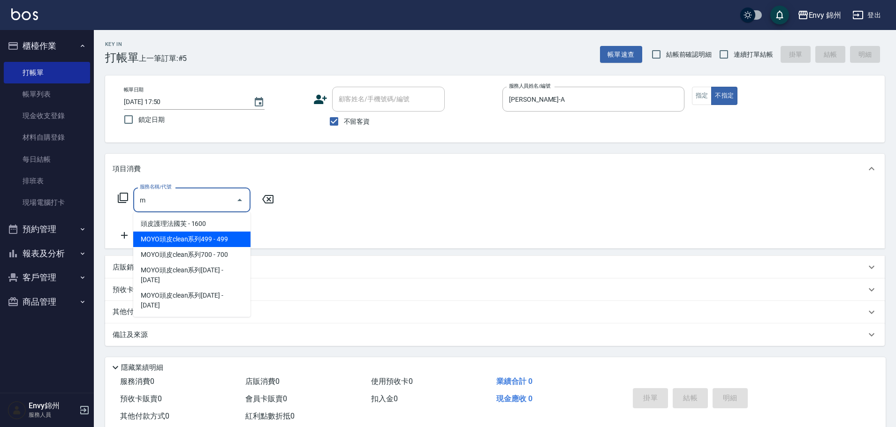
click at [200, 240] on span "MOYO頭皮clean系列499 - 499" at bounding box center [191, 239] width 117 height 15
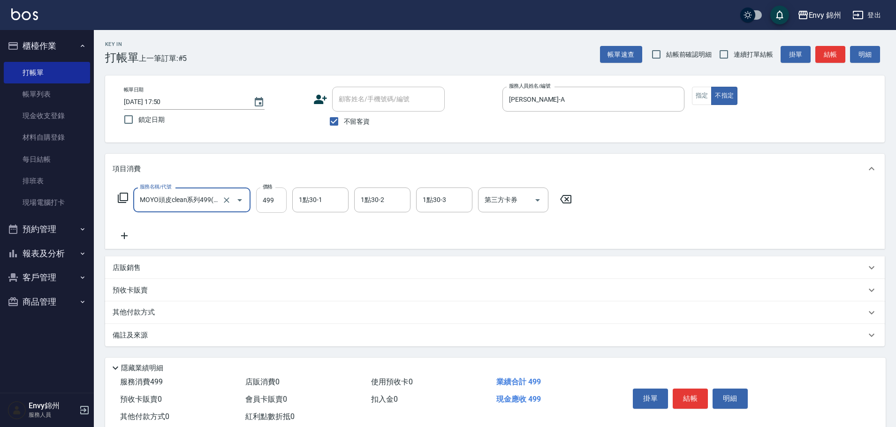
type input "MOYO頭皮clean系列499(405)"
click at [260, 209] on input "499" at bounding box center [271, 200] width 30 height 25
type input "599"
click at [319, 197] on div "1點30-1 1點30-1" at bounding box center [320, 200] width 56 height 25
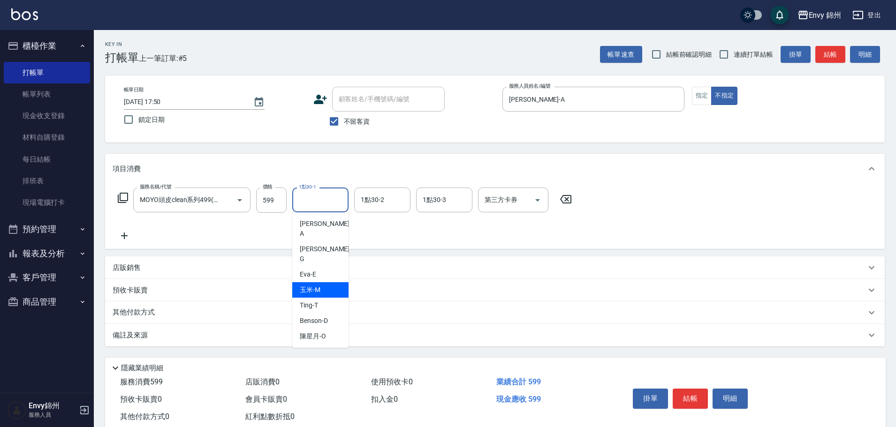
click at [325, 282] on div "玉米 -M" at bounding box center [320, 289] width 56 height 15
type input "玉米-M"
click at [308, 325] on div "備註及來源" at bounding box center [495, 335] width 780 height 23
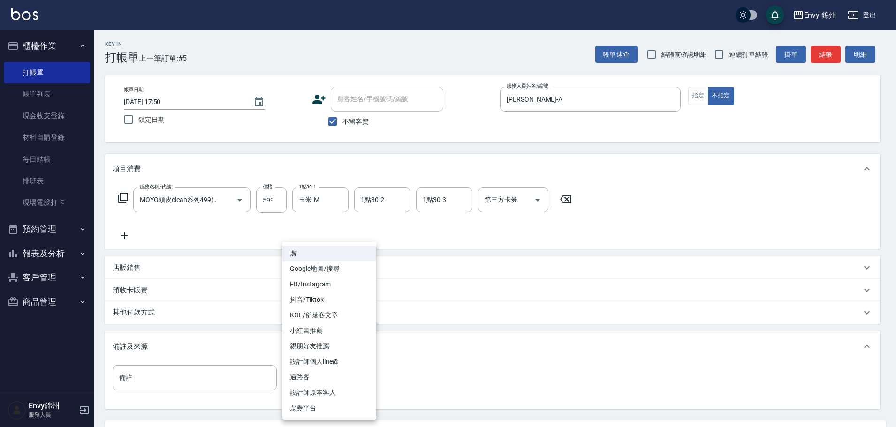
click at [318, 377] on body "Envy 錦州 登出 櫃檯作業 打帳單 帳單列表 現金收支登錄 材料自購登錄 每日結帳 排班表 現場電腦打卡 預約管理 預約管理 單日預約紀錄 單週預約紀錄 …" at bounding box center [448, 255] width 896 height 511
click at [326, 376] on li "過路客" at bounding box center [329, 377] width 94 height 15
type input "過路客"
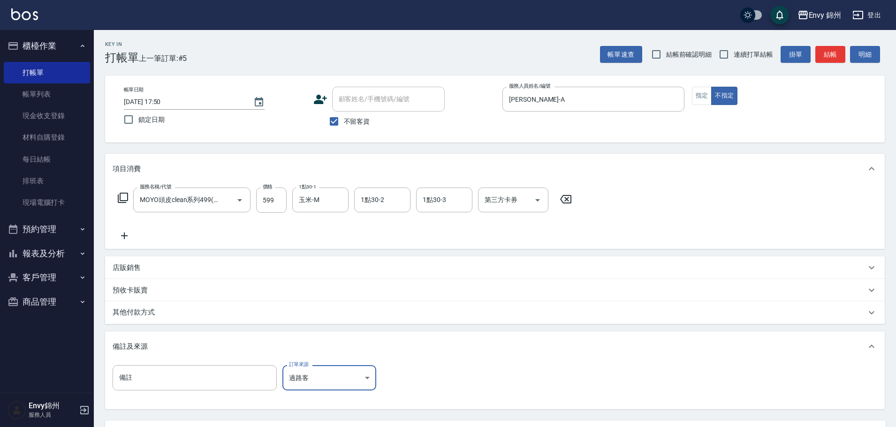
scroll to position [88, 0]
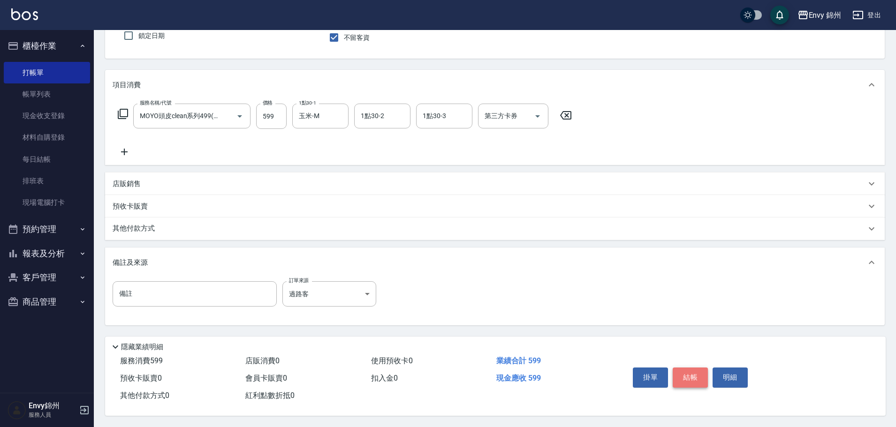
click at [699, 378] on button "結帳" at bounding box center [690, 378] width 35 height 20
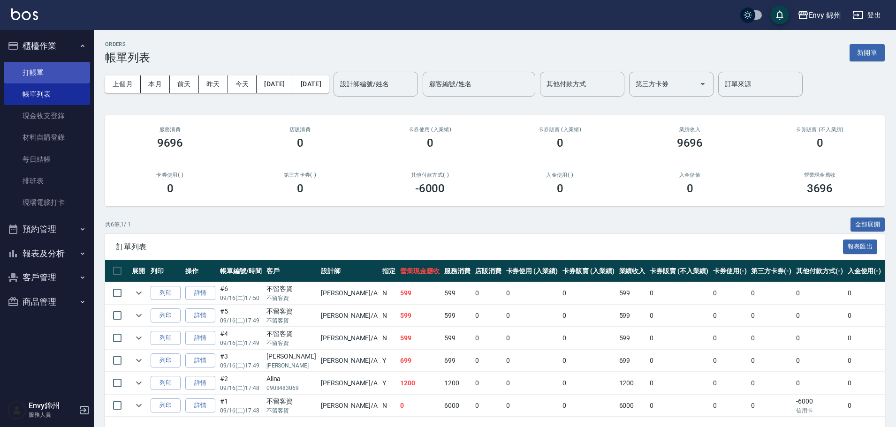
click at [55, 62] on link "打帳單" at bounding box center [47, 73] width 86 height 22
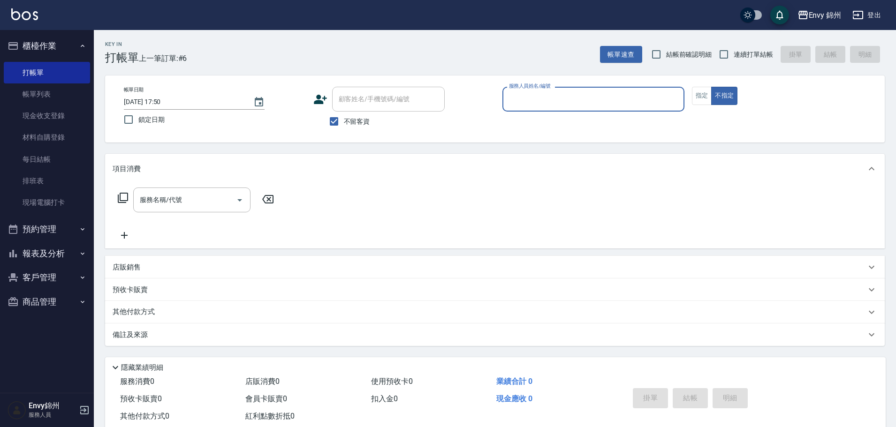
click at [541, 103] on input "服務人員姓名/編號" at bounding box center [594, 99] width 174 height 16
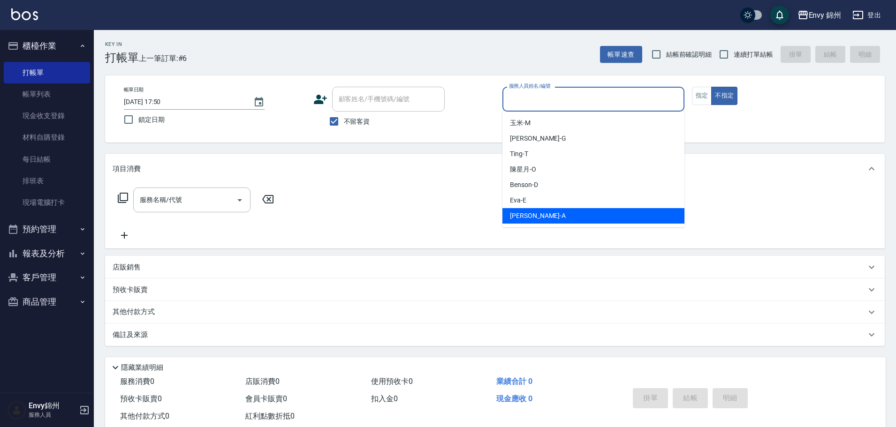
click at [541, 217] on div "[PERSON_NAME]" at bounding box center [593, 215] width 182 height 15
type input "[PERSON_NAME]-A"
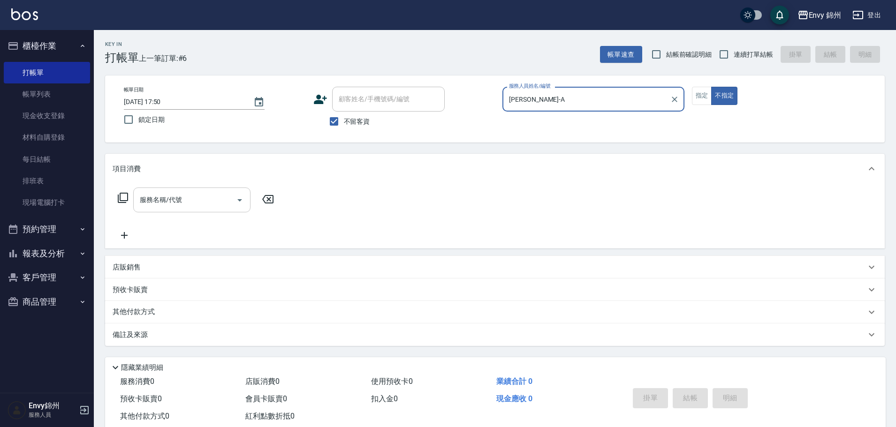
click at [160, 199] on input "服務名稱/代號" at bounding box center [184, 200] width 95 height 16
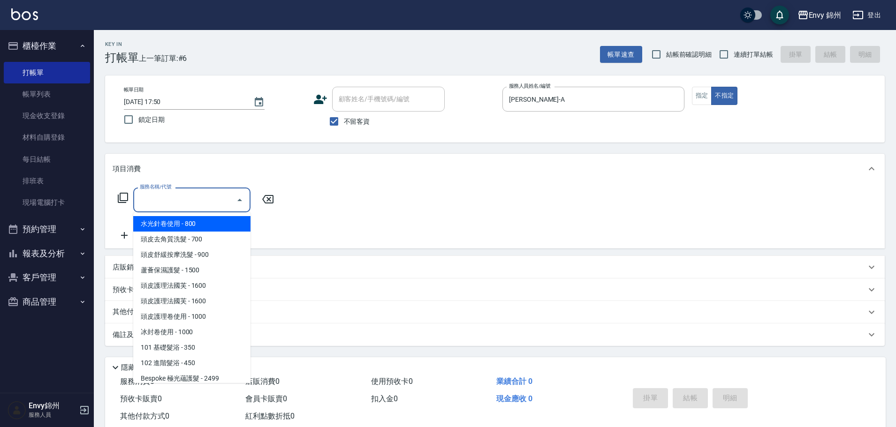
type input "n"
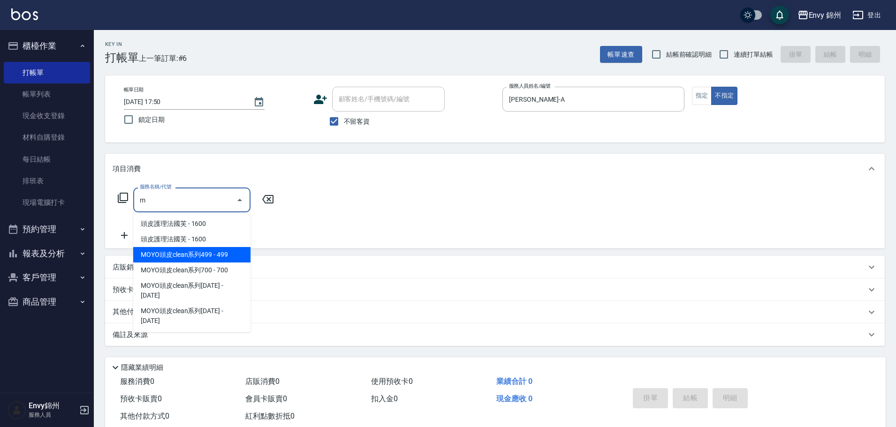
click at [204, 257] on span "MOYO頭皮clean系列499 - 499" at bounding box center [191, 254] width 117 height 15
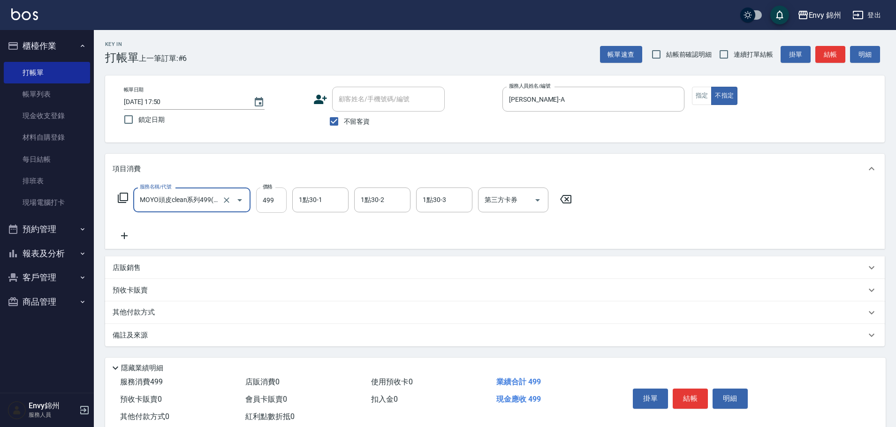
type input "MOYO頭皮clean系列499(405)"
click at [264, 208] on input "499" at bounding box center [271, 200] width 30 height 25
type input "599"
drag, startPoint x: 332, startPoint y: 203, endPoint x: 331, endPoint y: 209, distance: 5.7
click at [332, 203] on input "1點30-1" at bounding box center [320, 200] width 48 height 16
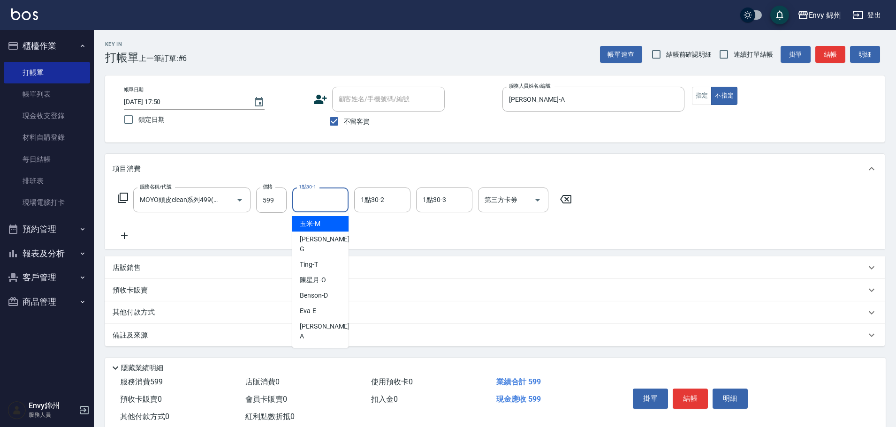
click at [325, 229] on div "玉米 -M" at bounding box center [320, 223] width 56 height 15
type input "玉米-M"
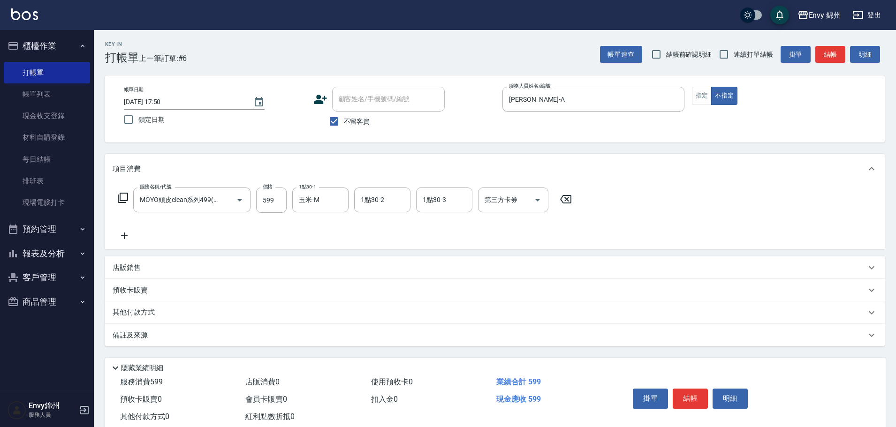
click at [316, 340] on div "備註及來源" at bounding box center [489, 336] width 753 height 10
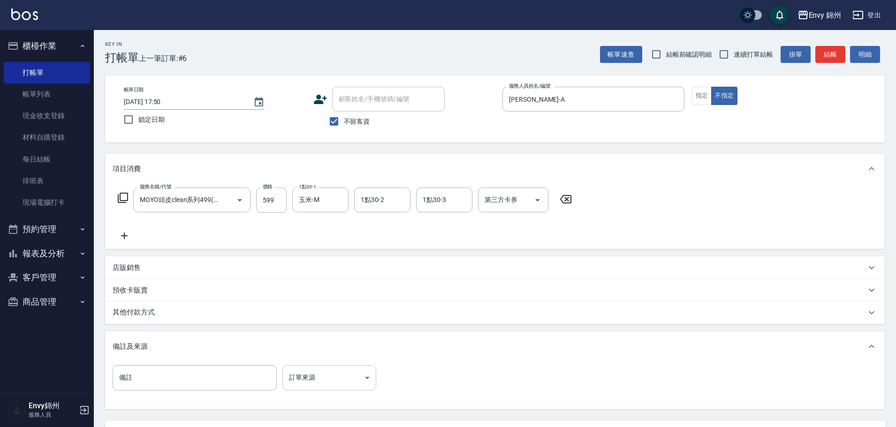
click at [347, 369] on body "Envy 錦州 登出 櫃檯作業 打帳單 帳單列表 現金收支登錄 材料自購登錄 每日結帳 排班表 現場電腦打卡 預約管理 預約管理 單日預約紀錄 單週預約紀錄 …" at bounding box center [448, 255] width 896 height 511
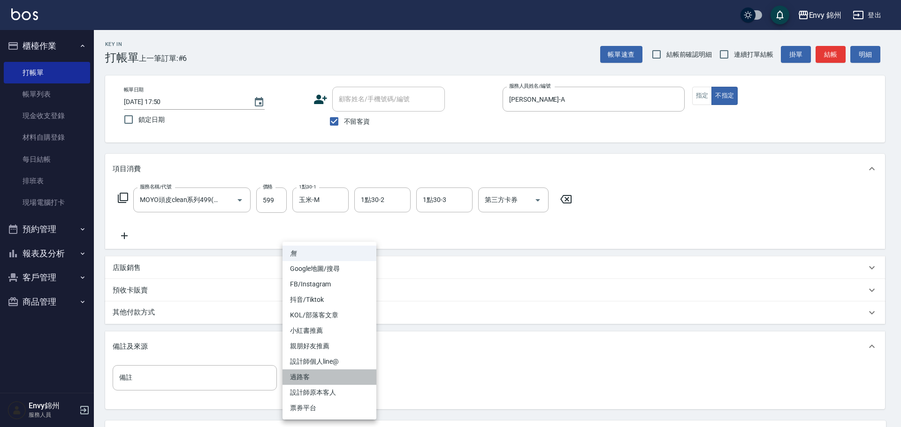
click at [339, 378] on li "過路客" at bounding box center [329, 377] width 94 height 15
type input "過路客"
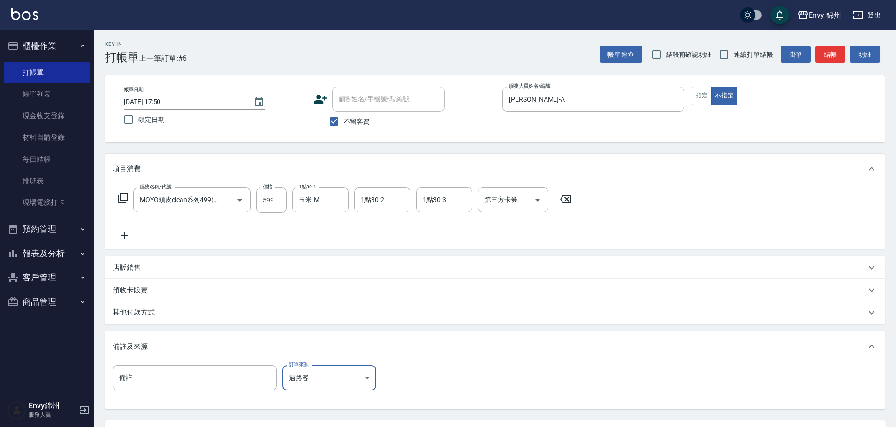
scroll to position [88, 0]
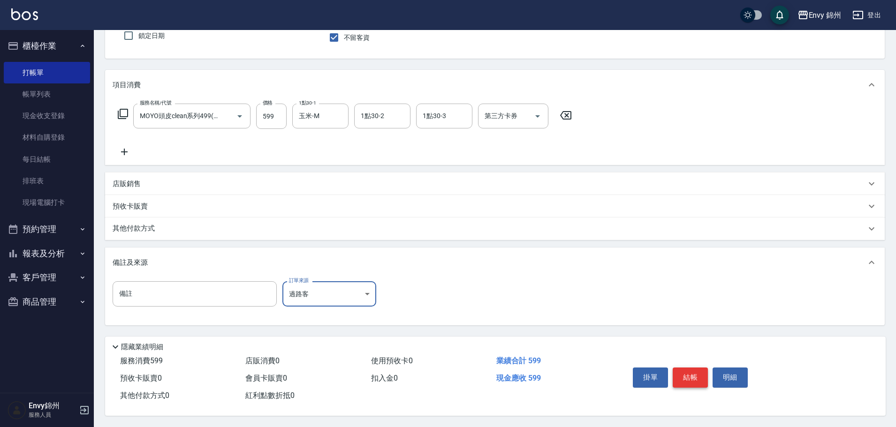
click at [690, 373] on button "結帳" at bounding box center [690, 378] width 35 height 20
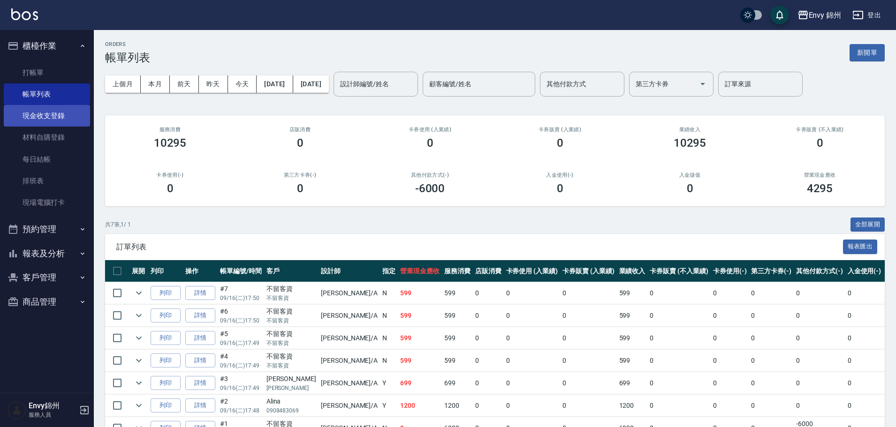
click at [37, 118] on link "現金收支登錄" at bounding box center [47, 116] width 86 height 22
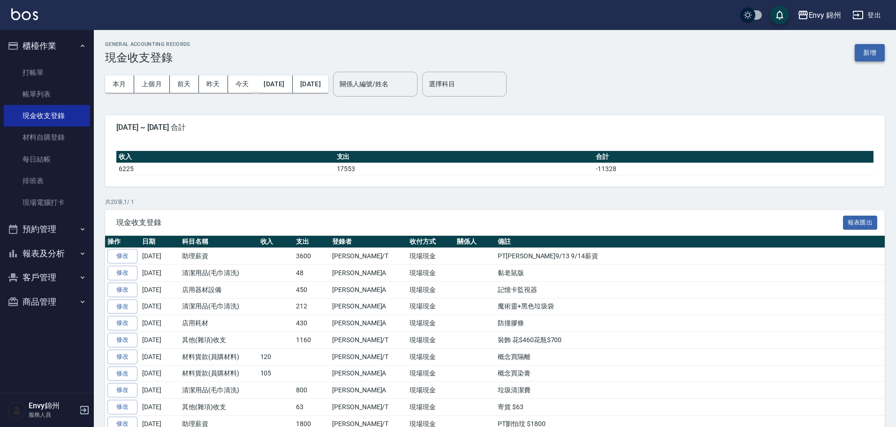
click at [861, 53] on button "新增" at bounding box center [870, 52] width 30 height 17
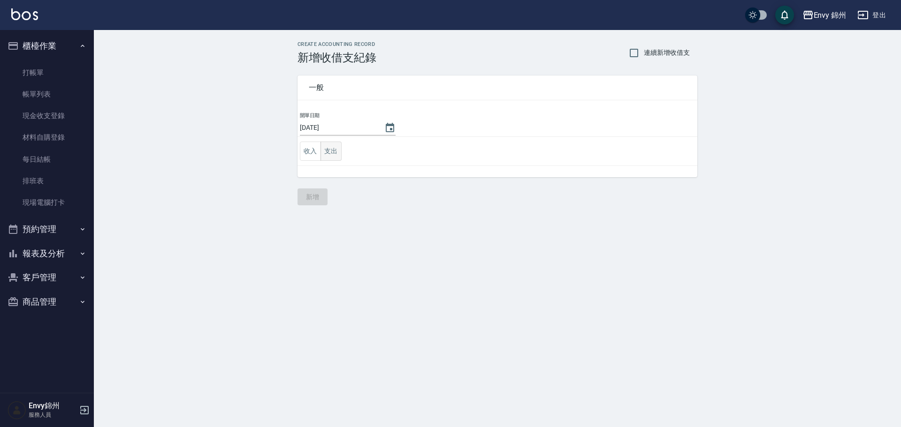
click at [333, 151] on button "支出" at bounding box center [330, 151] width 21 height 19
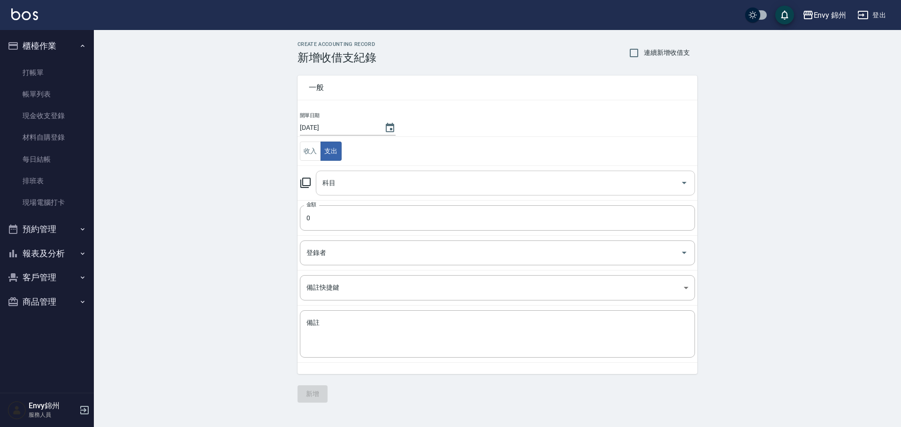
click at [343, 185] on input "科目" at bounding box center [498, 183] width 356 height 16
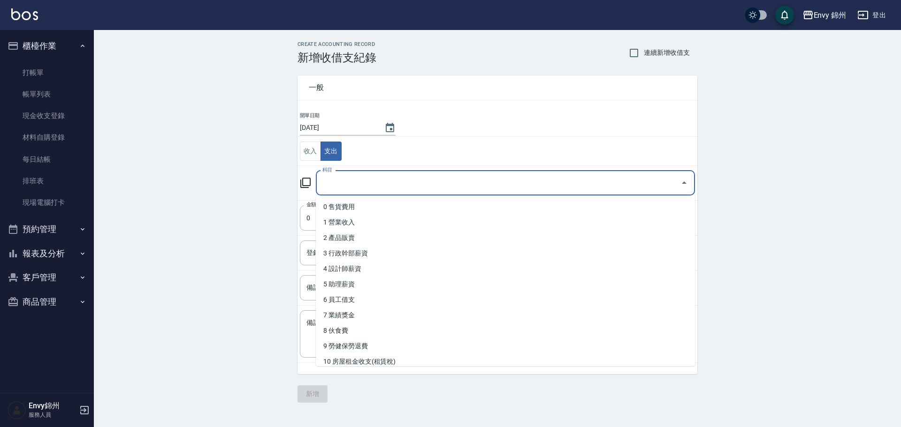
scroll to position [141, 0]
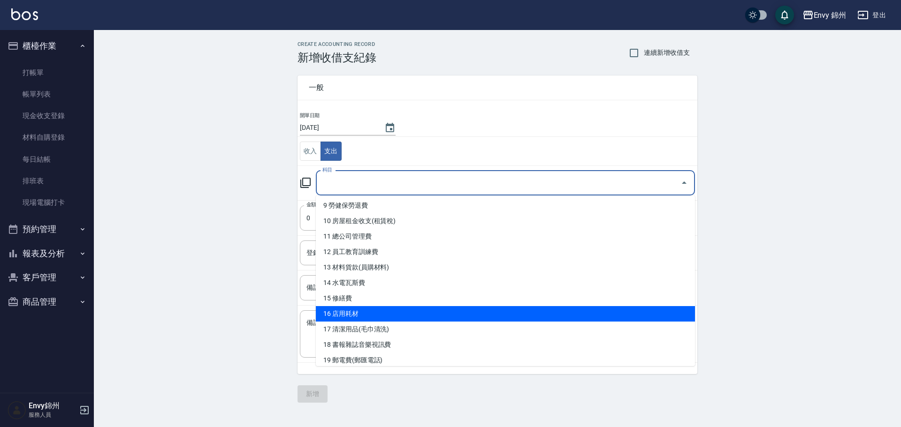
click at [364, 314] on li "16 店用耗材" at bounding box center [505, 313] width 379 height 15
type input "16 店用耗材"
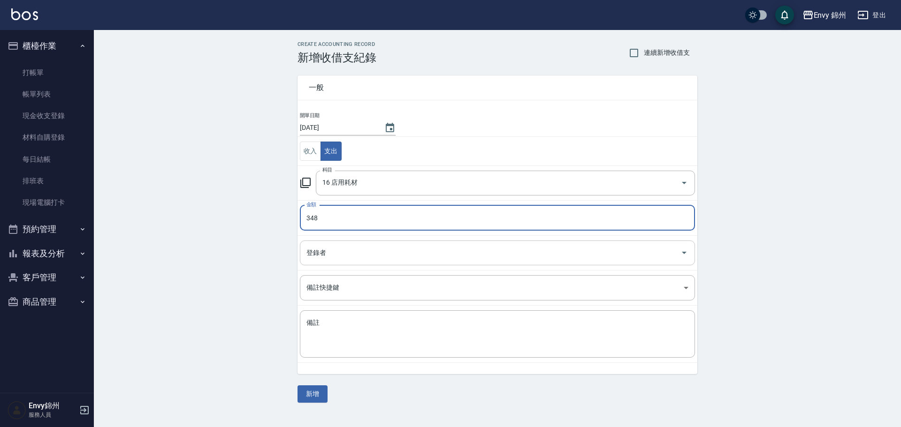
click at [362, 262] on div "登錄者" at bounding box center [497, 253] width 395 height 25
type input "348"
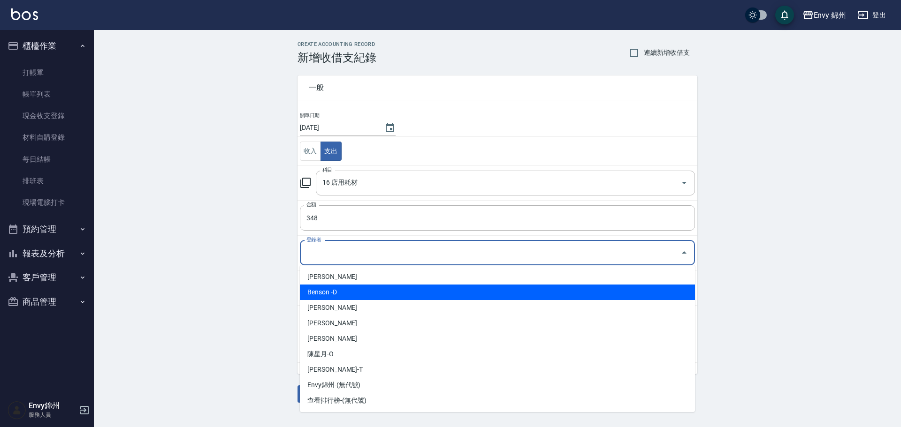
click at [346, 273] on li "[PERSON_NAME]" at bounding box center [497, 276] width 395 height 15
type input "[PERSON_NAME]"
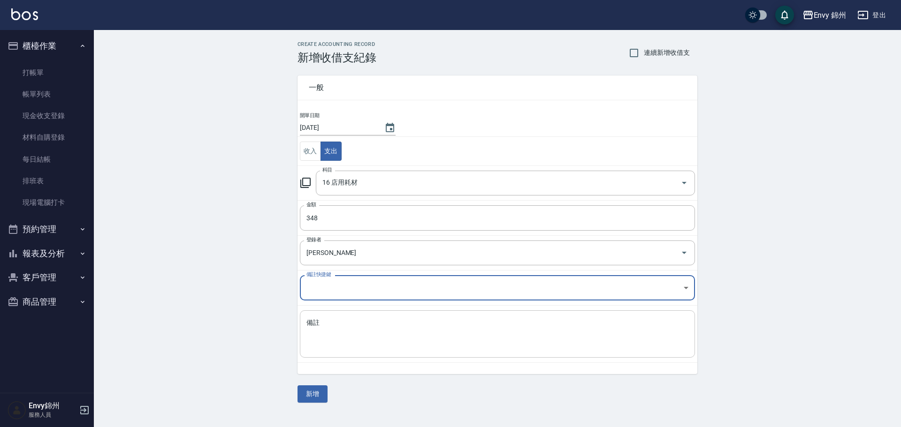
click at [333, 341] on textarea "備註" at bounding box center [497, 334] width 382 height 32
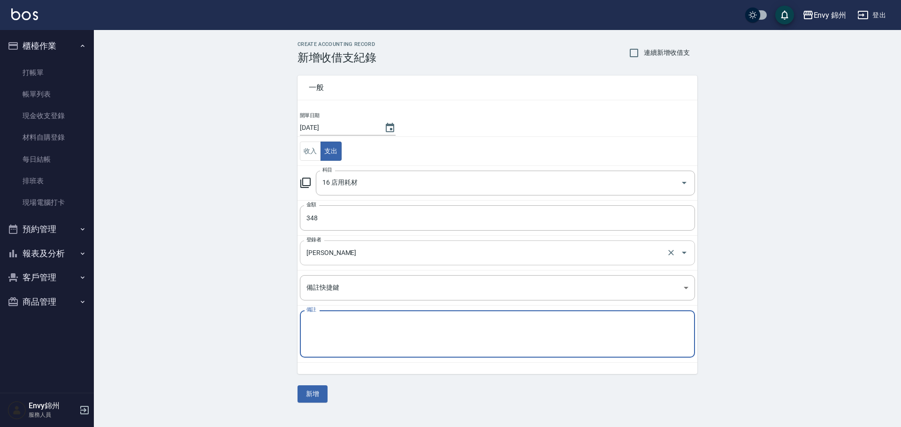
type textarea "h"
type textarea "菜瓜布+洗碗精+紙杯*2+袋子"
click at [309, 394] on button "新增" at bounding box center [312, 394] width 30 height 17
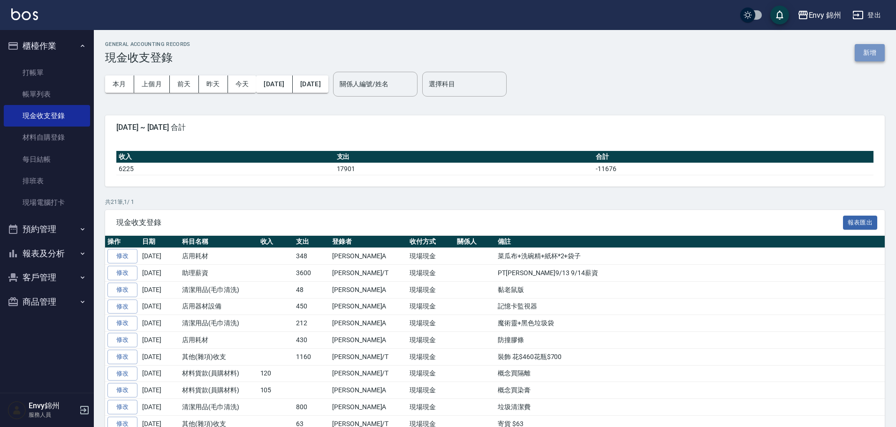
click at [872, 49] on button "新增" at bounding box center [870, 52] width 30 height 17
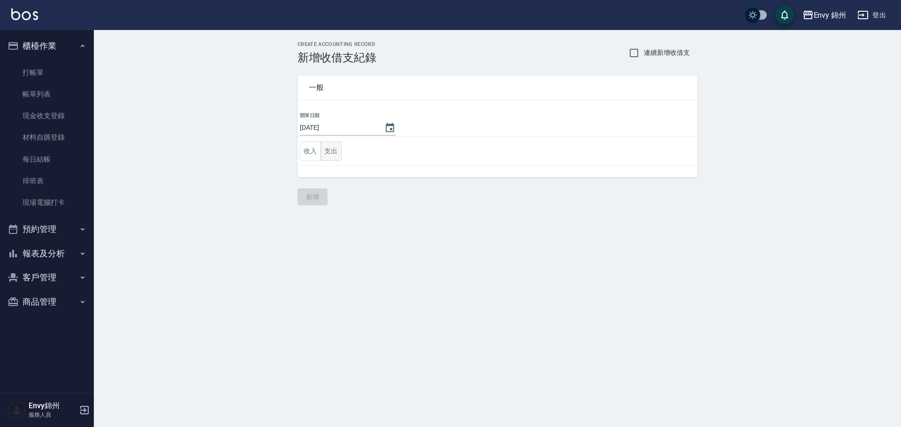
click at [336, 154] on button "支出" at bounding box center [330, 151] width 21 height 19
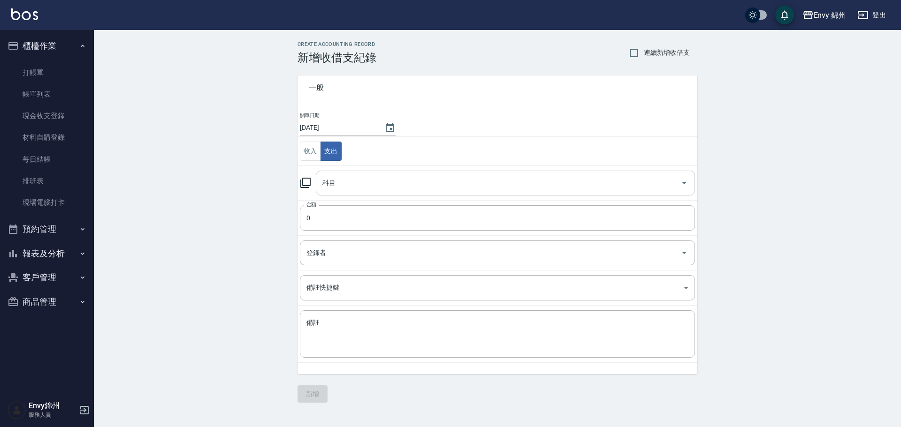
click at [334, 191] on div "科目" at bounding box center [505, 183] width 379 height 25
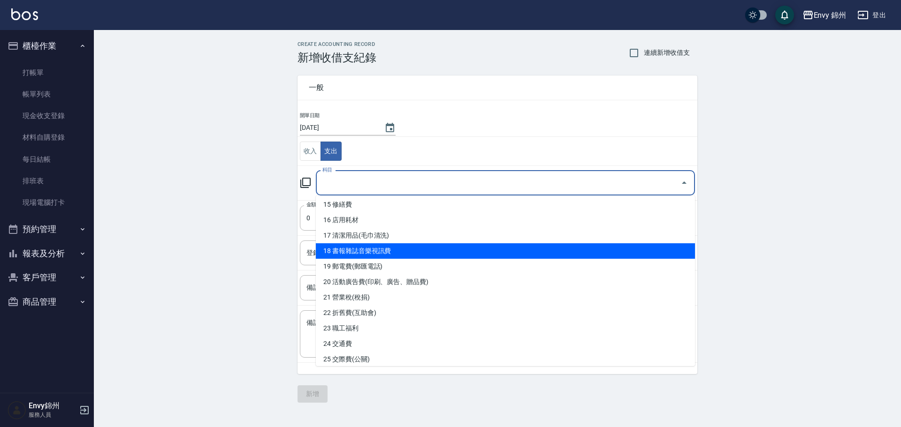
scroll to position [281, 0]
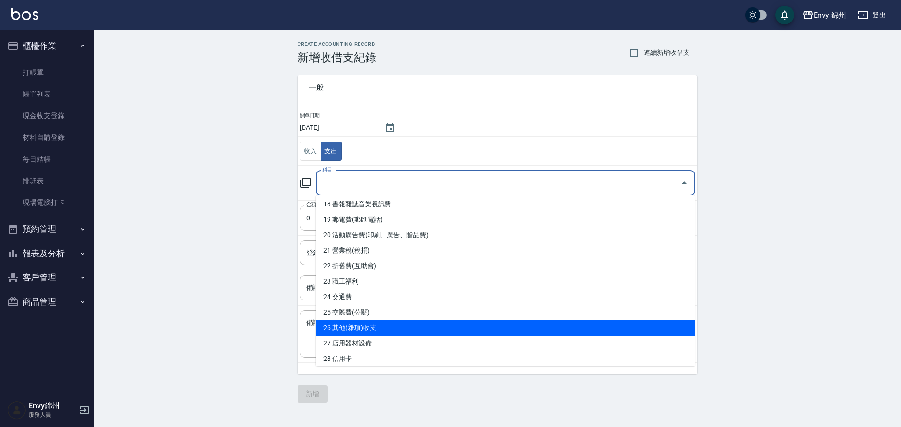
click at [379, 326] on li "26 其他(雜項)收支" at bounding box center [505, 327] width 379 height 15
type input "26 其他(雜項)收支"
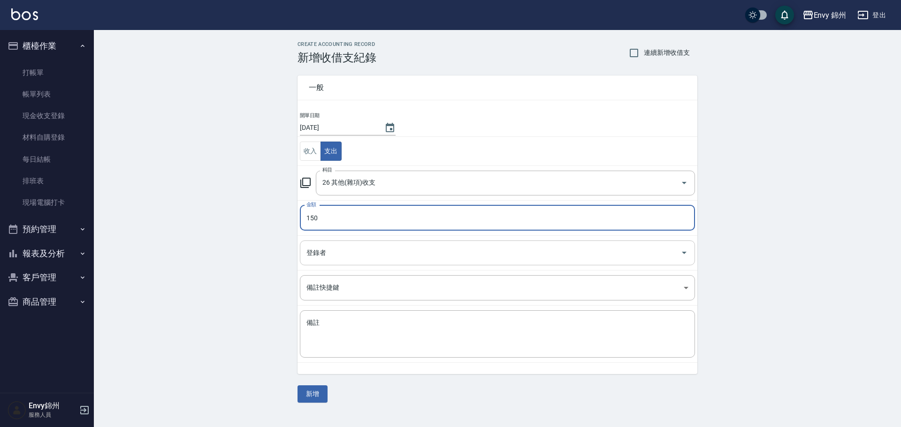
type input "150"
click at [341, 256] on input "登錄者" at bounding box center [490, 253] width 372 height 16
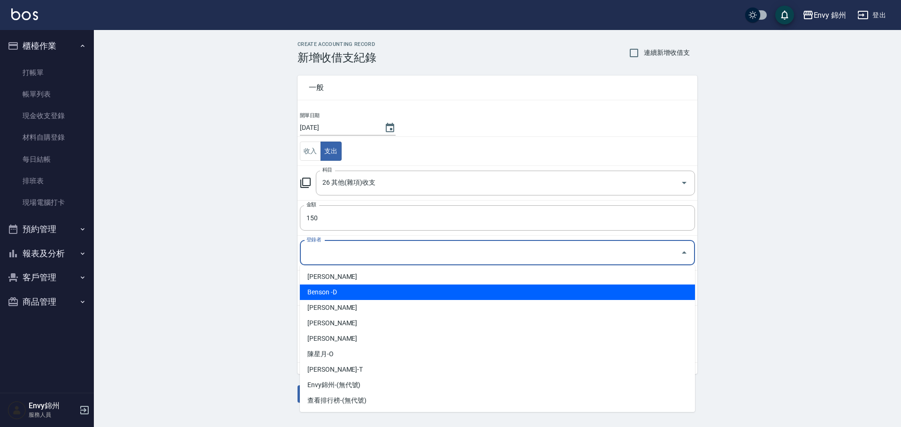
click at [348, 281] on li "[PERSON_NAME]" at bounding box center [497, 276] width 395 height 15
type input "[PERSON_NAME]"
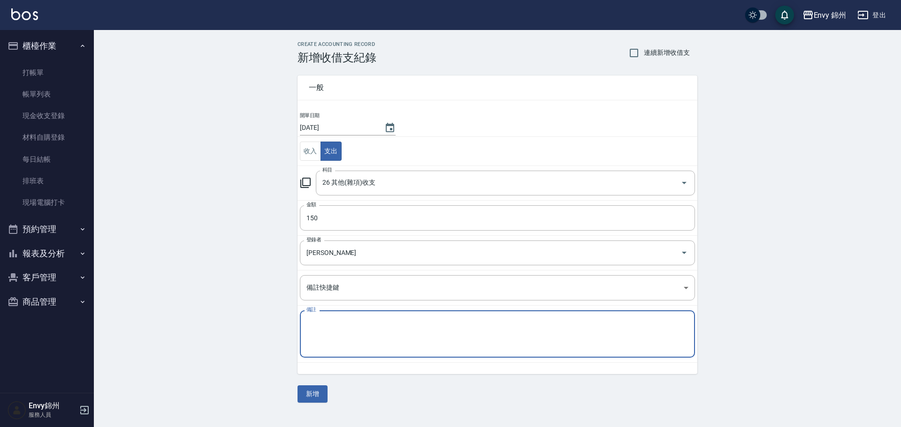
click at [394, 325] on textarea "備註" at bounding box center [497, 334] width 382 height 32
type textarea "花"
click at [310, 402] on button "新增" at bounding box center [312, 394] width 30 height 17
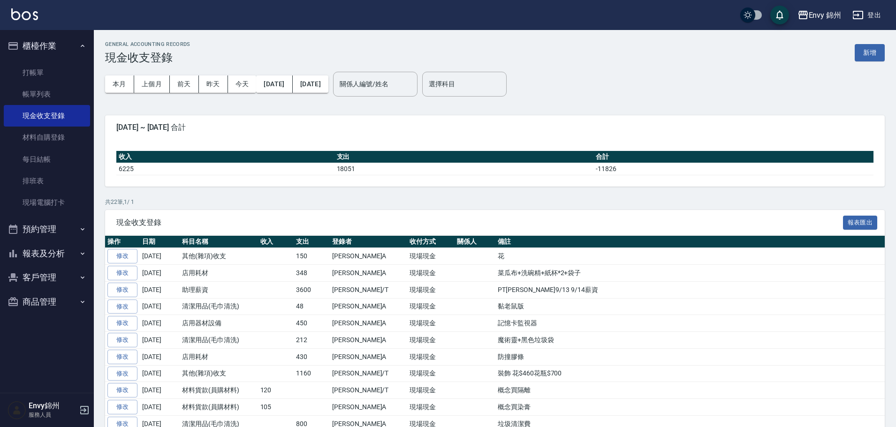
click at [29, 260] on button "報表及分析" at bounding box center [47, 254] width 86 height 24
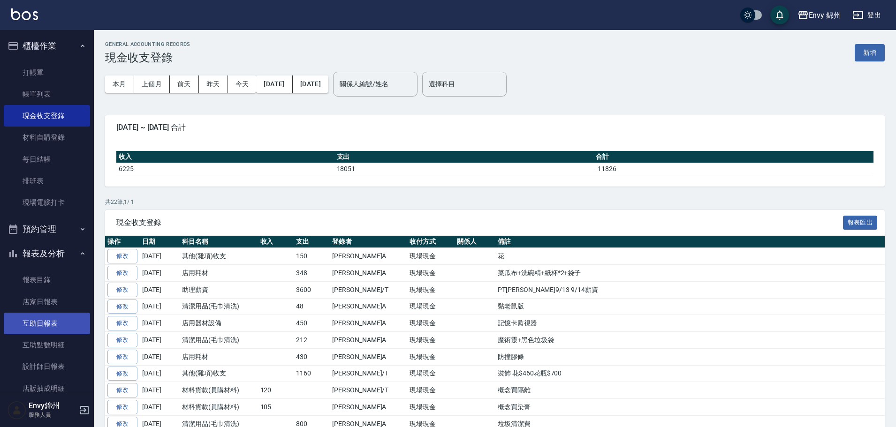
click at [38, 323] on link "互助日報表" at bounding box center [47, 324] width 86 height 22
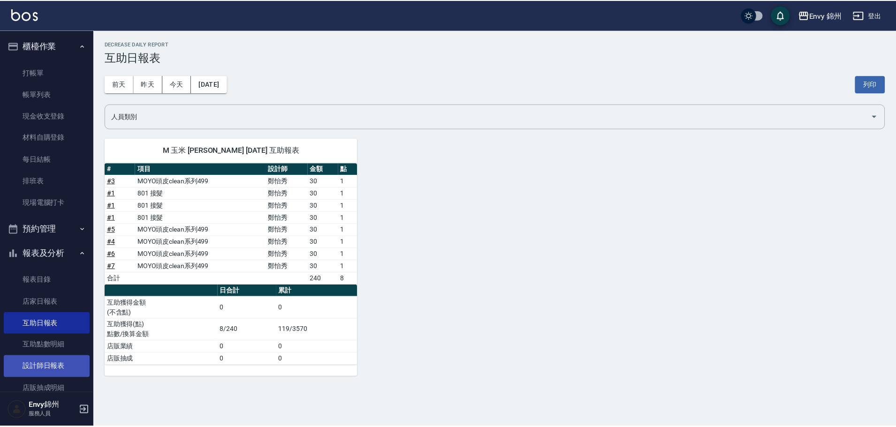
scroll to position [70, 0]
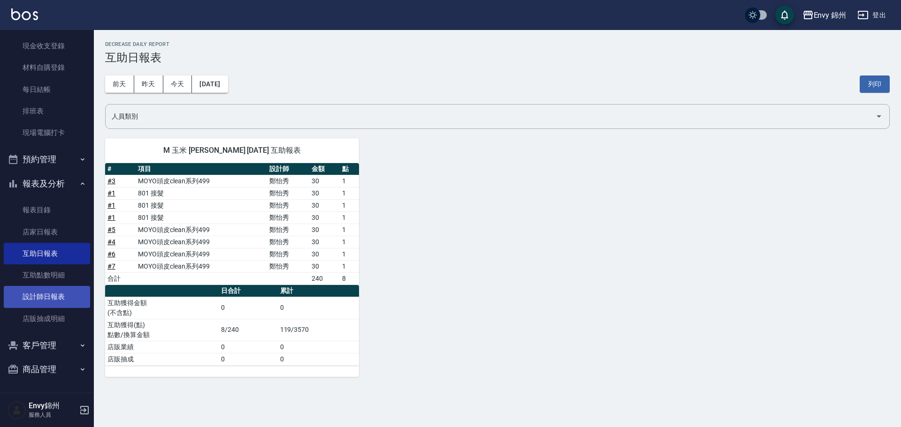
click at [41, 296] on link "設計師日報表" at bounding box center [47, 297] width 86 height 22
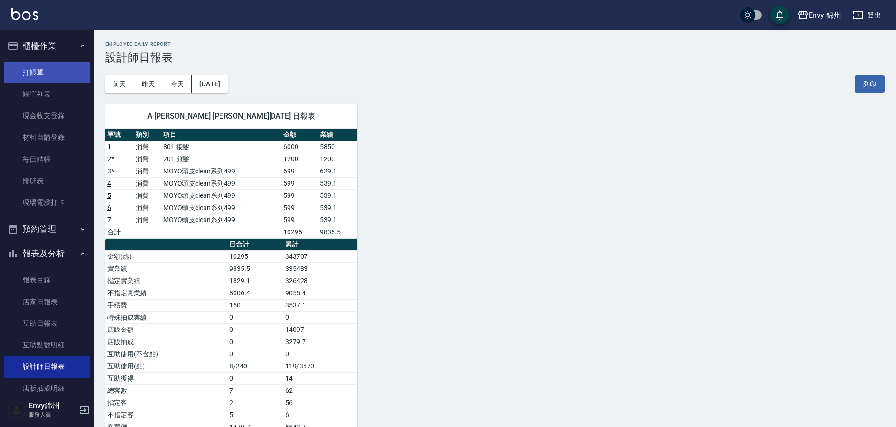
click at [34, 74] on link "打帳單" at bounding box center [47, 73] width 86 height 22
